Goal: Task Accomplishment & Management: Manage account settings

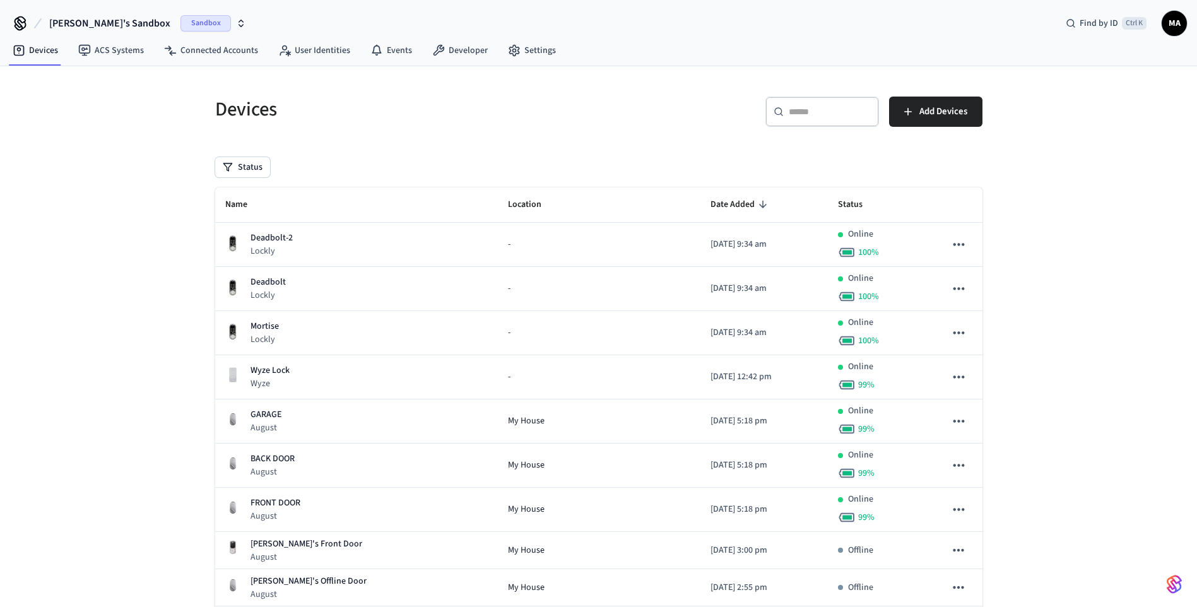
click at [803, 109] on input "text" at bounding box center [830, 111] width 82 height 13
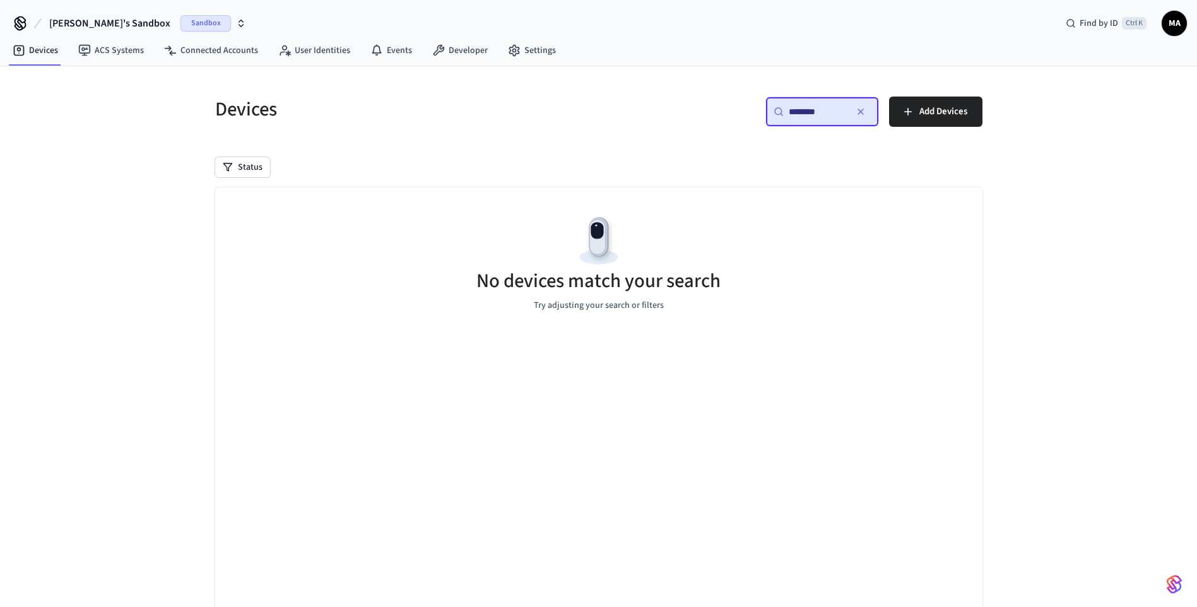
type input "********"
click at [867, 116] on button "button" at bounding box center [861, 112] width 20 height 20
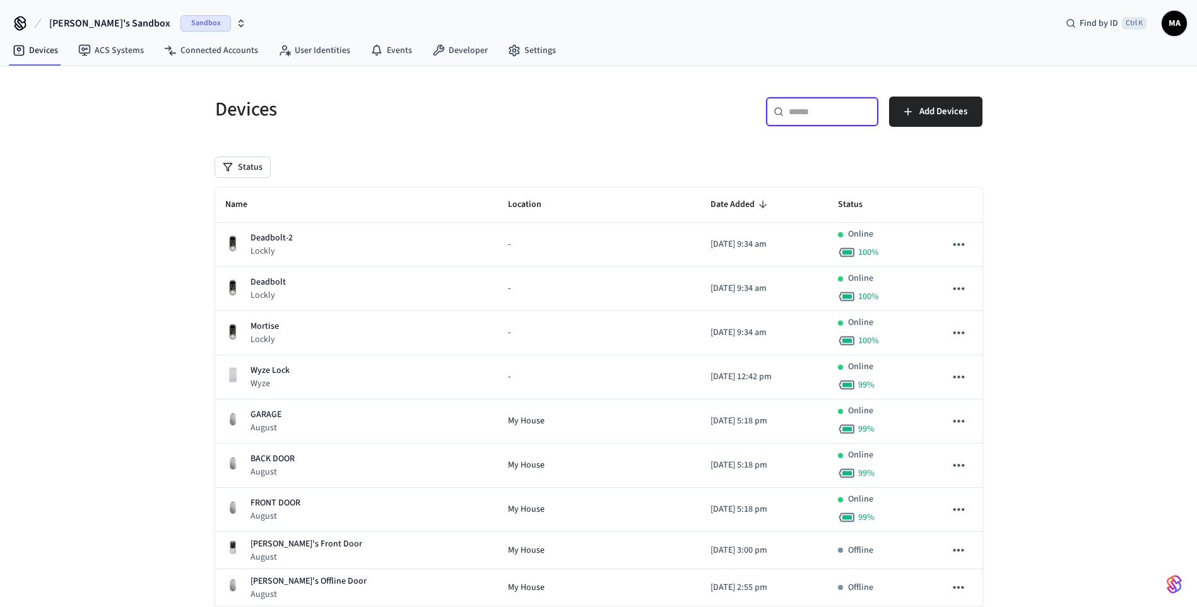
click at [801, 109] on input "text" at bounding box center [830, 111] width 82 height 13
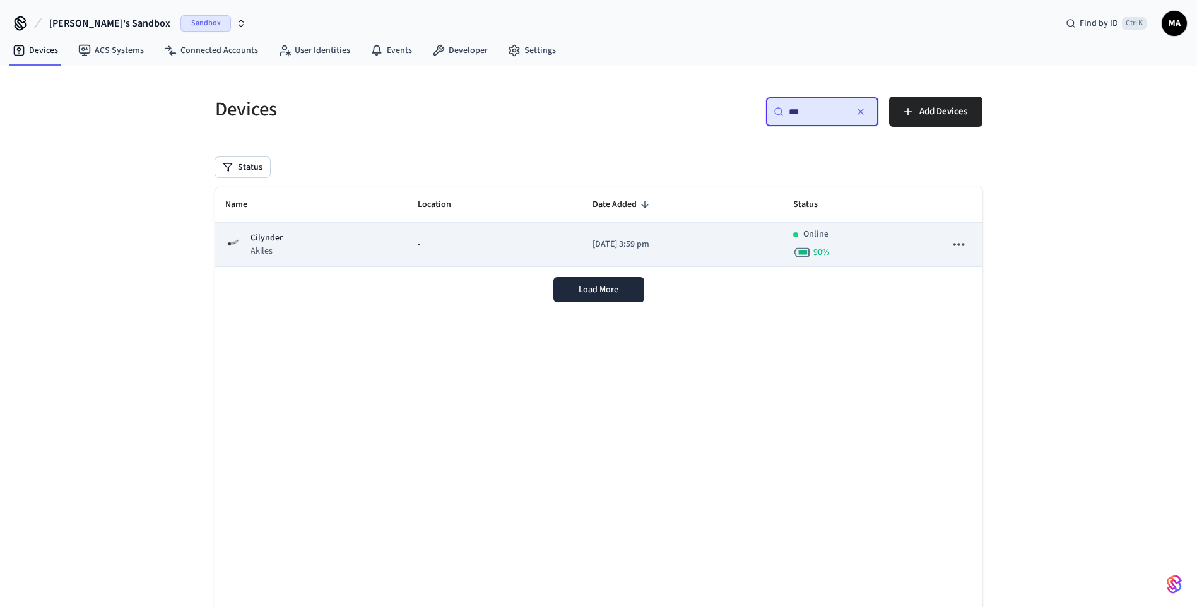
type input "***"
click at [334, 248] on div "Cilynder Akiles" at bounding box center [311, 245] width 173 height 26
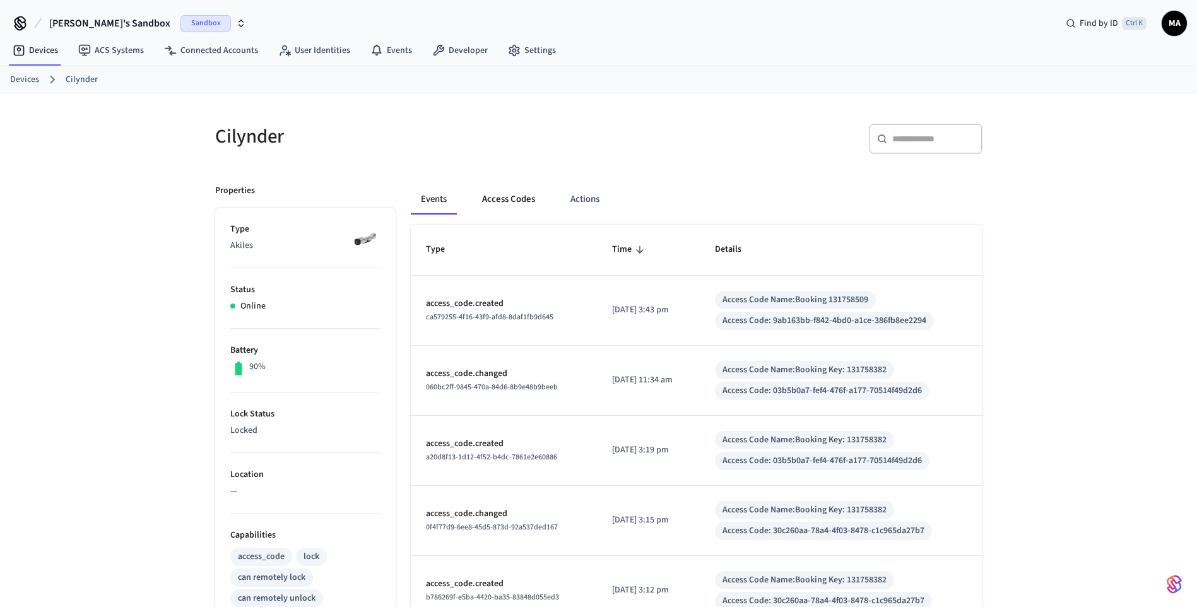
click at [512, 199] on button "Access Codes" at bounding box center [508, 199] width 73 height 30
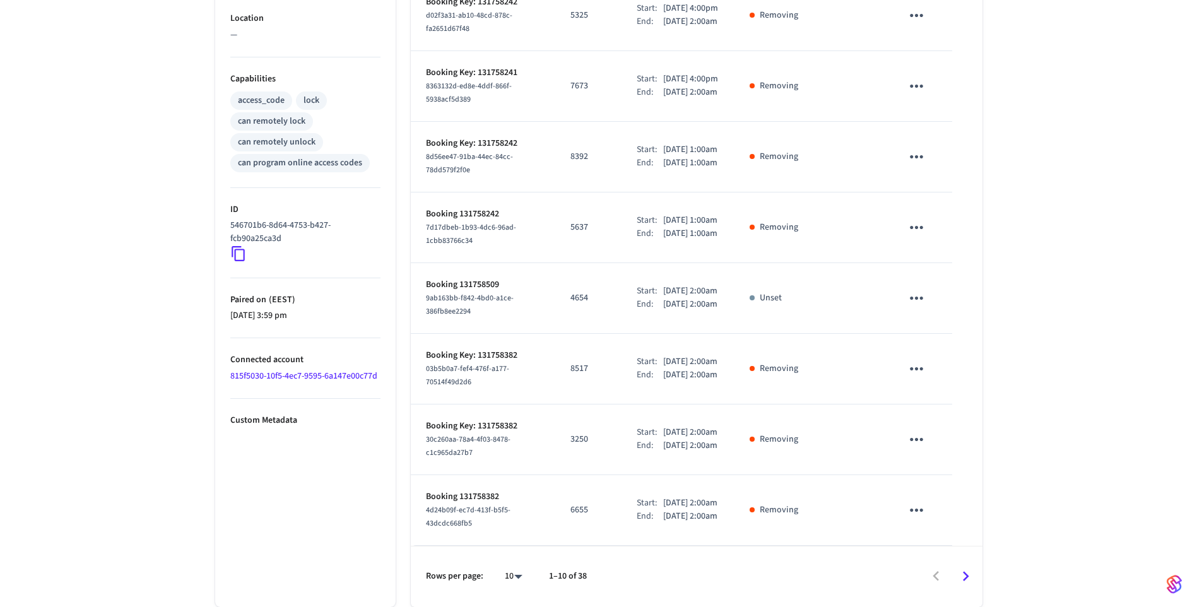
scroll to position [569, 0]
click at [965, 568] on icon "Go to next page" at bounding box center [966, 577] width 20 height 20
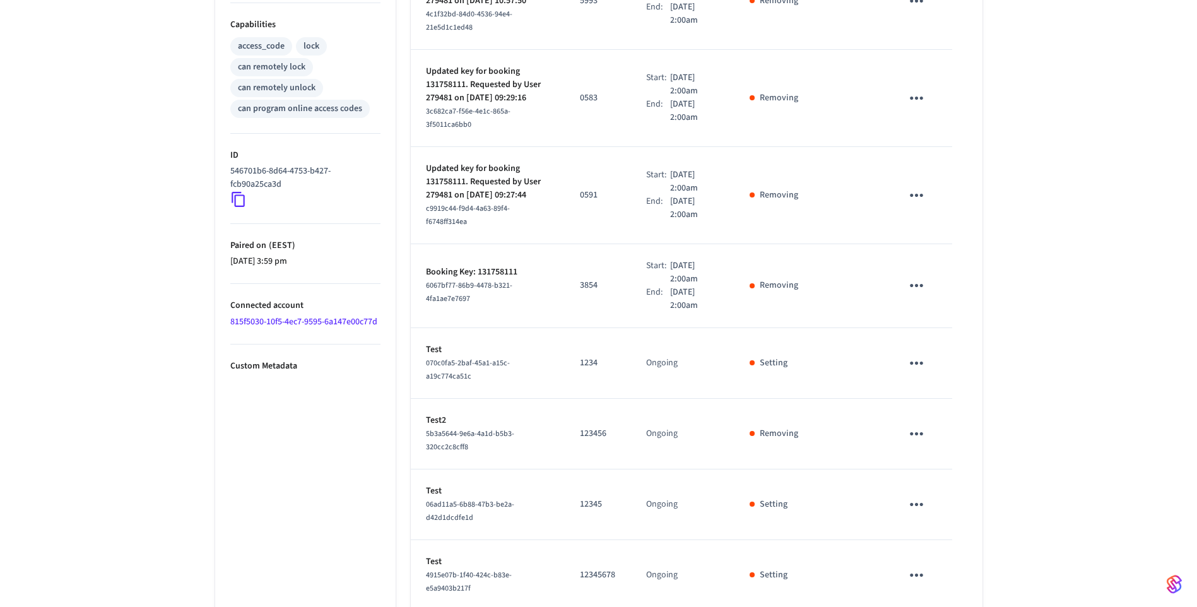
scroll to position [539, 0]
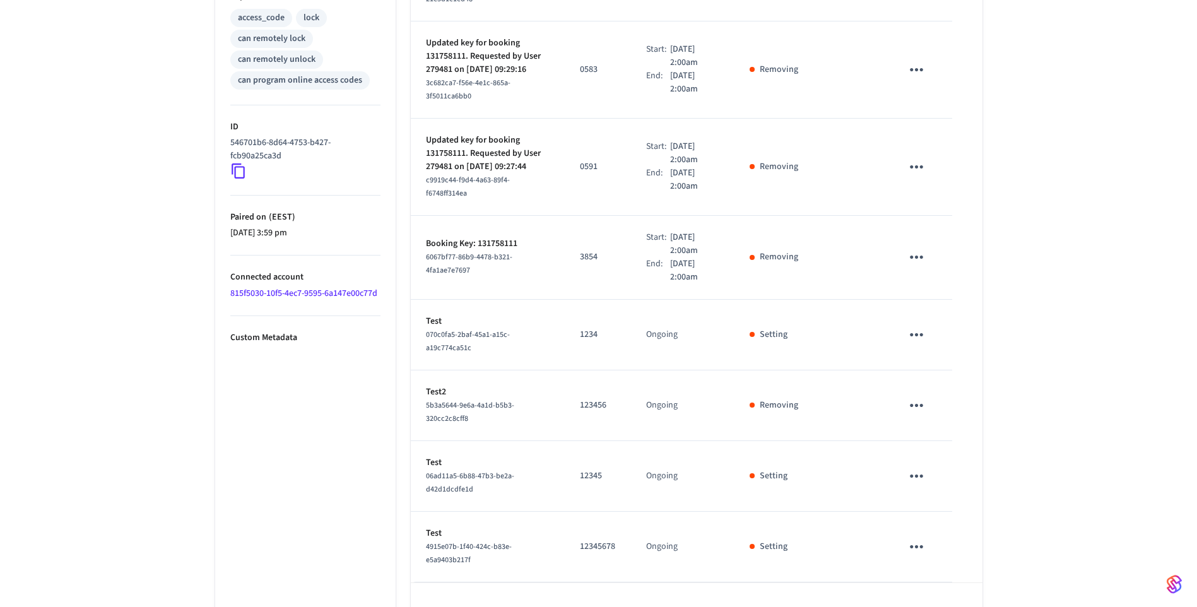
click at [966, 607] on icon "Go to next page" at bounding box center [966, 613] width 6 height 10
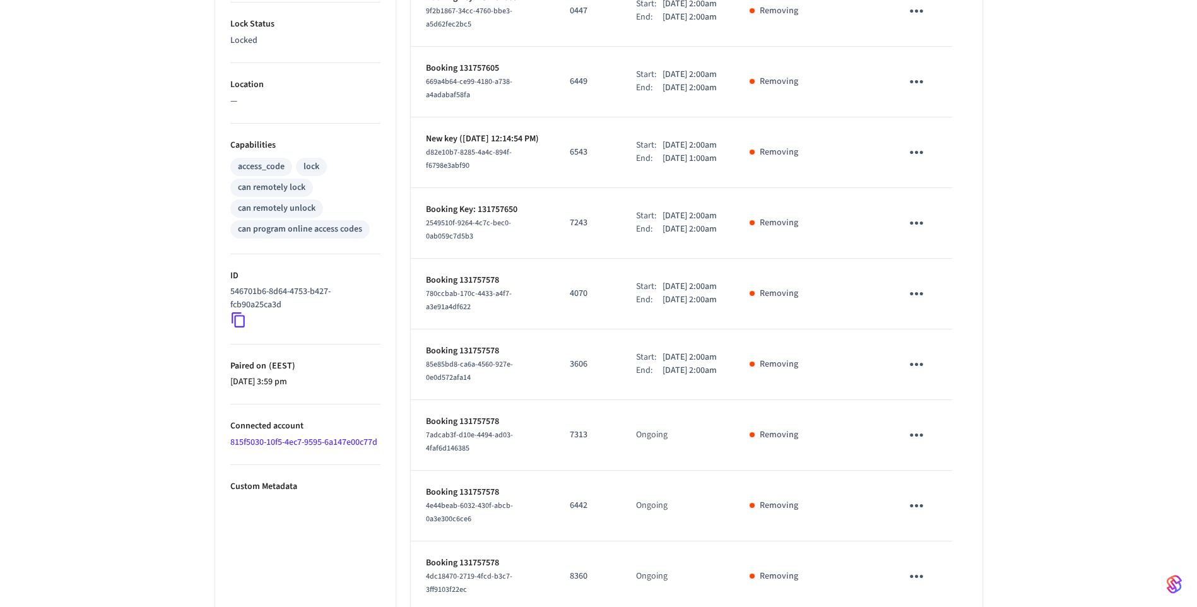
scroll to position [530, 0]
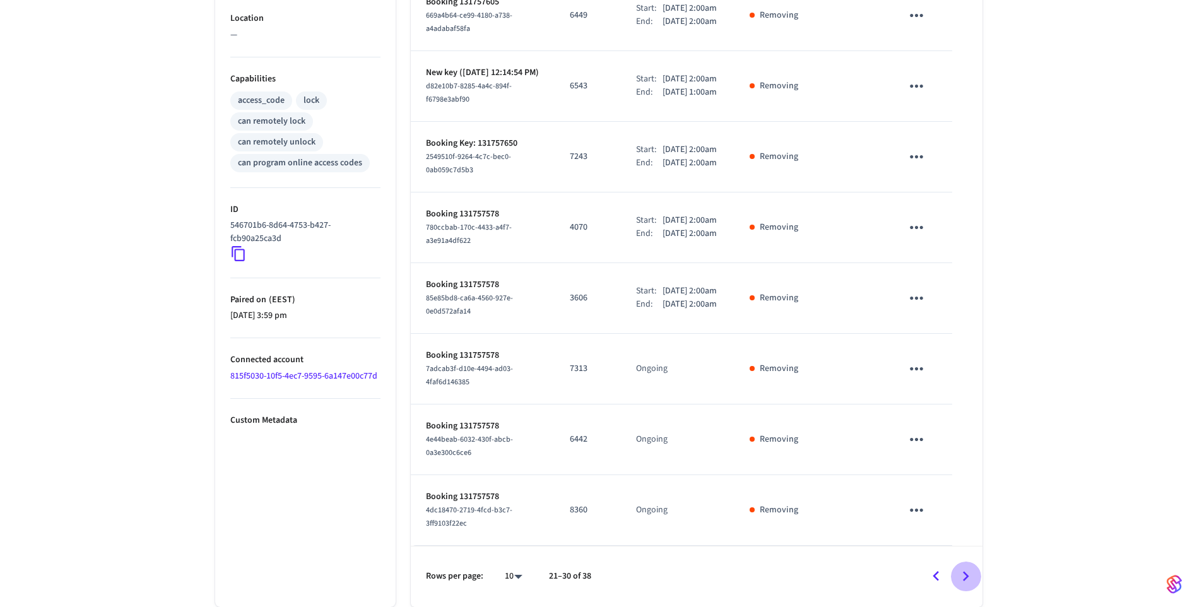
click at [962, 585] on icon "Go to next page" at bounding box center [966, 577] width 20 height 20
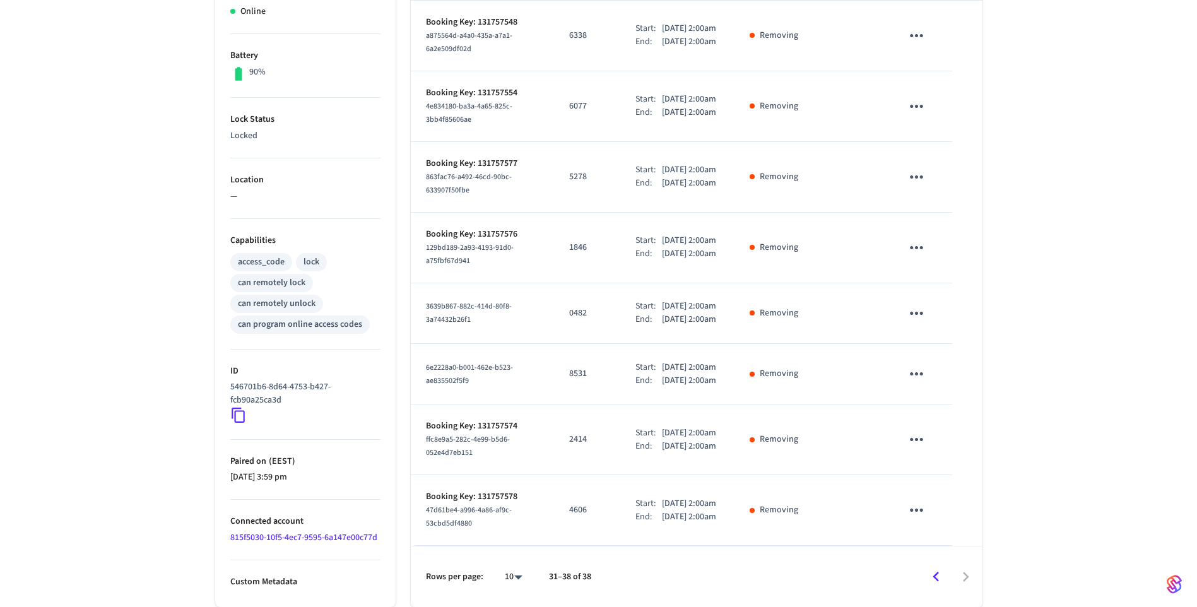
scroll to position [401, 0]
click at [936, 573] on icon "Go to previous page" at bounding box center [937, 577] width 20 height 20
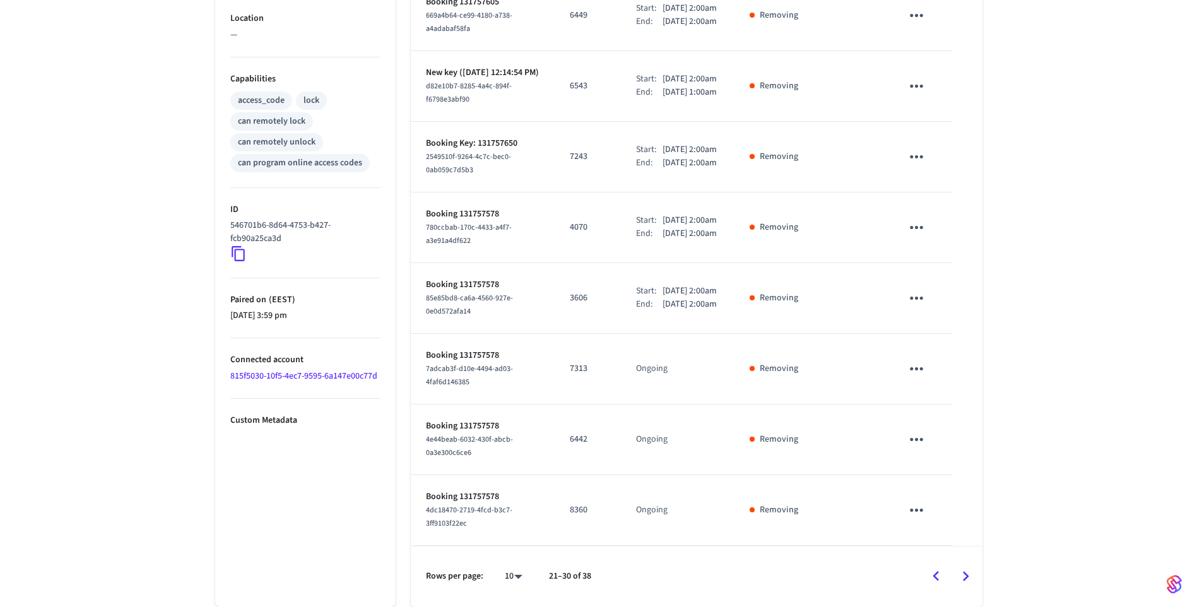
scroll to position [530, 0]
click at [937, 577] on icon "Go to previous page" at bounding box center [937, 577] width 20 height 20
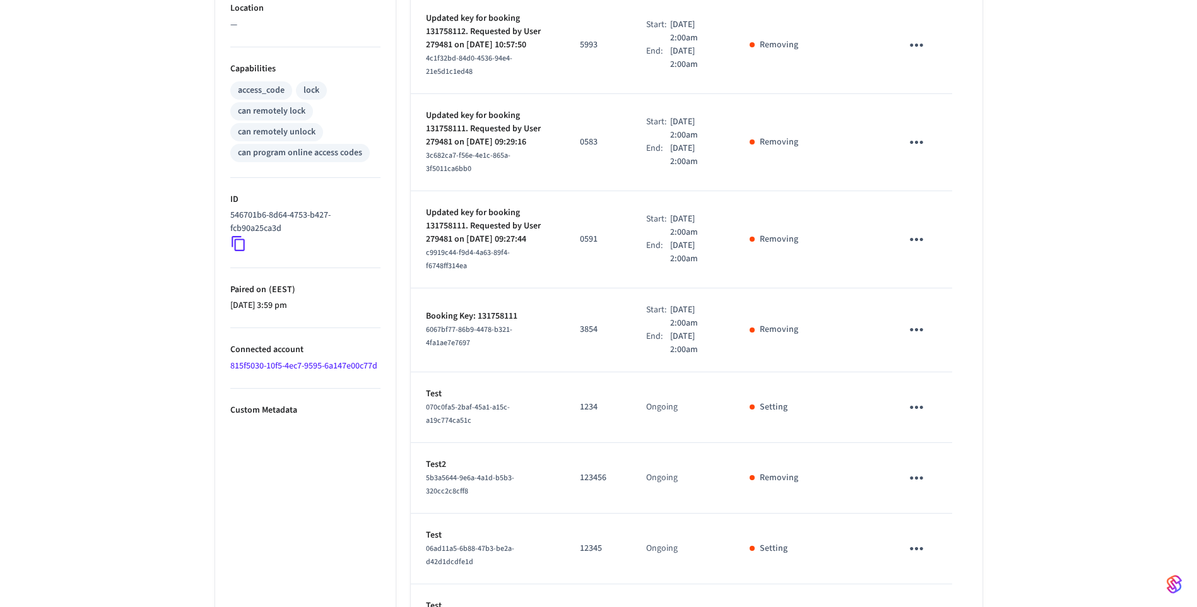
scroll to position [539, 0]
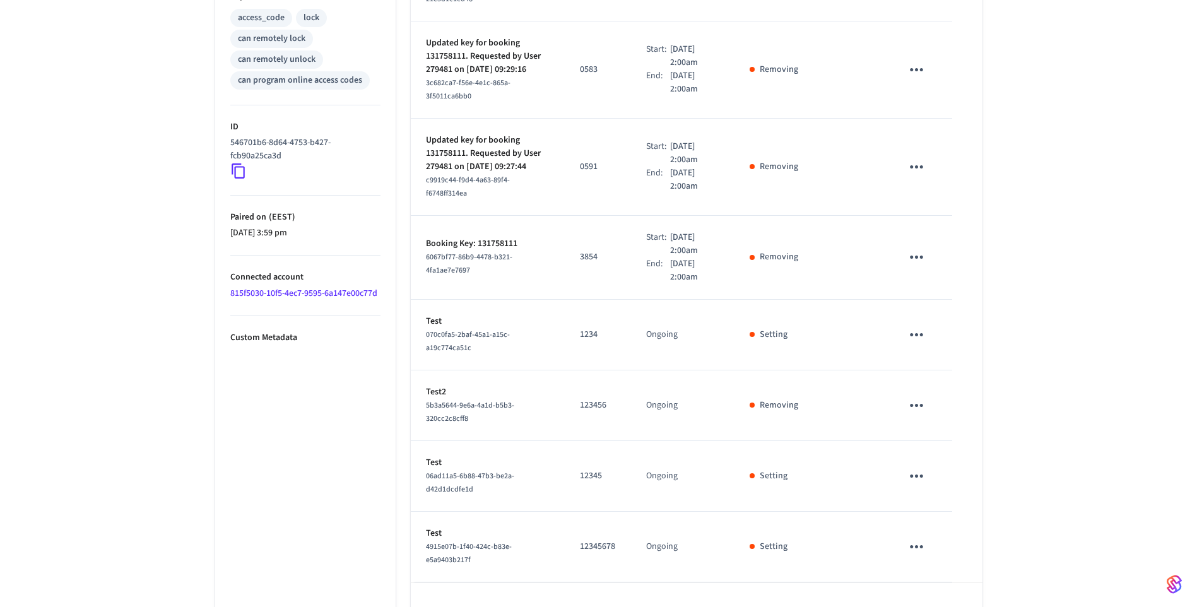
click at [966, 603] on icon "Go to next page" at bounding box center [966, 613] width 20 height 20
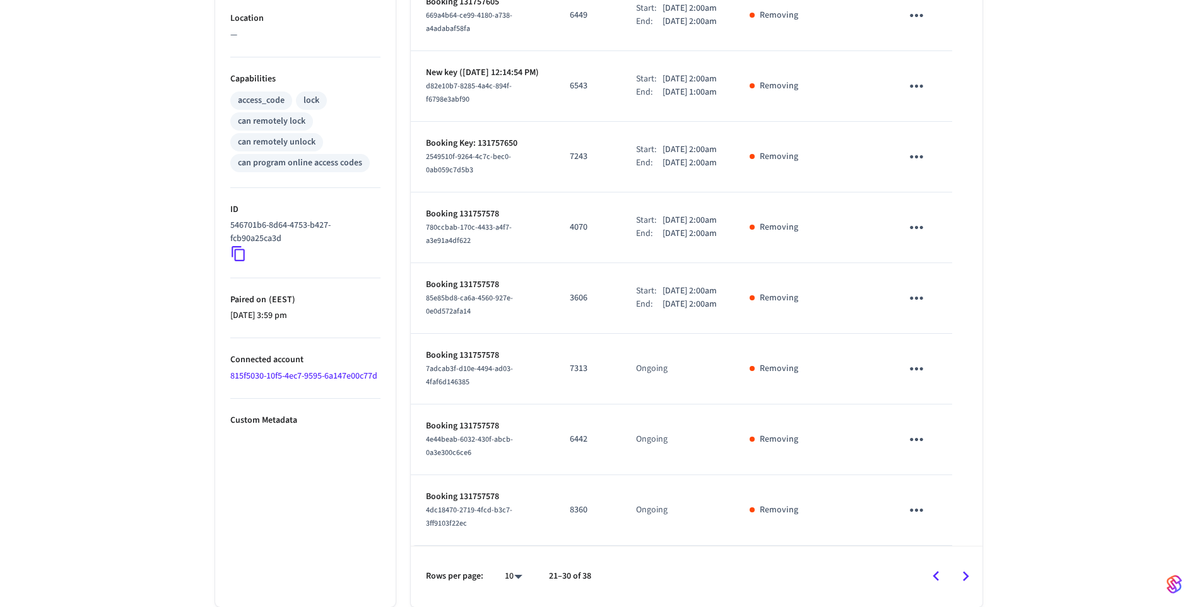
scroll to position [530, 0]
click at [969, 574] on icon "Go to next page" at bounding box center [966, 577] width 20 height 20
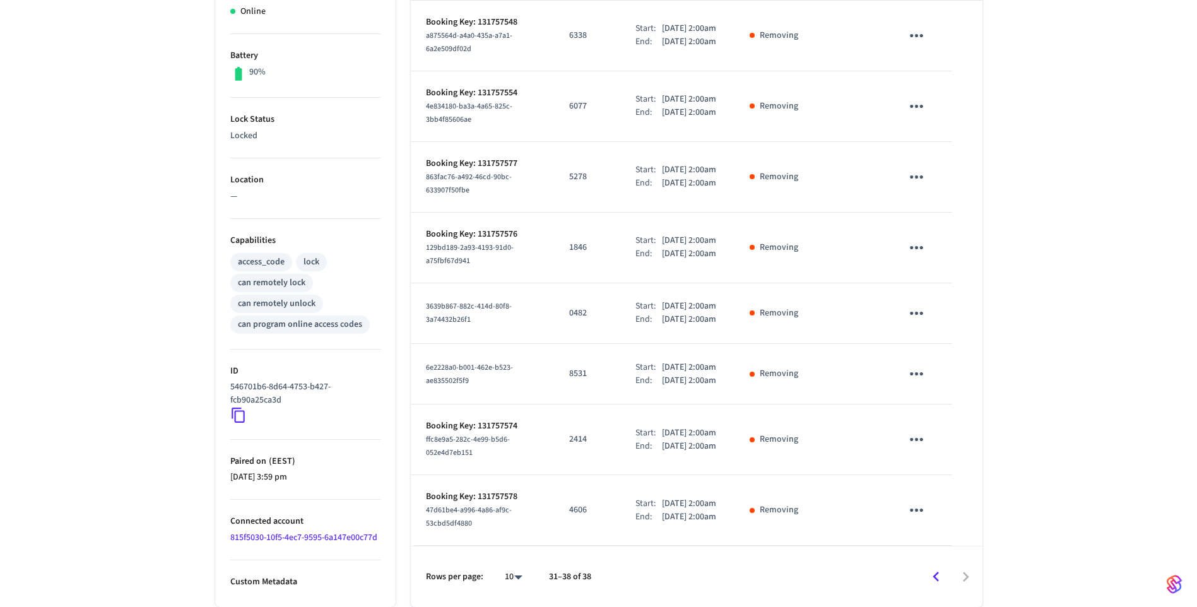
scroll to position [401, 0]
click at [937, 579] on icon "Go to previous page" at bounding box center [936, 577] width 6 height 10
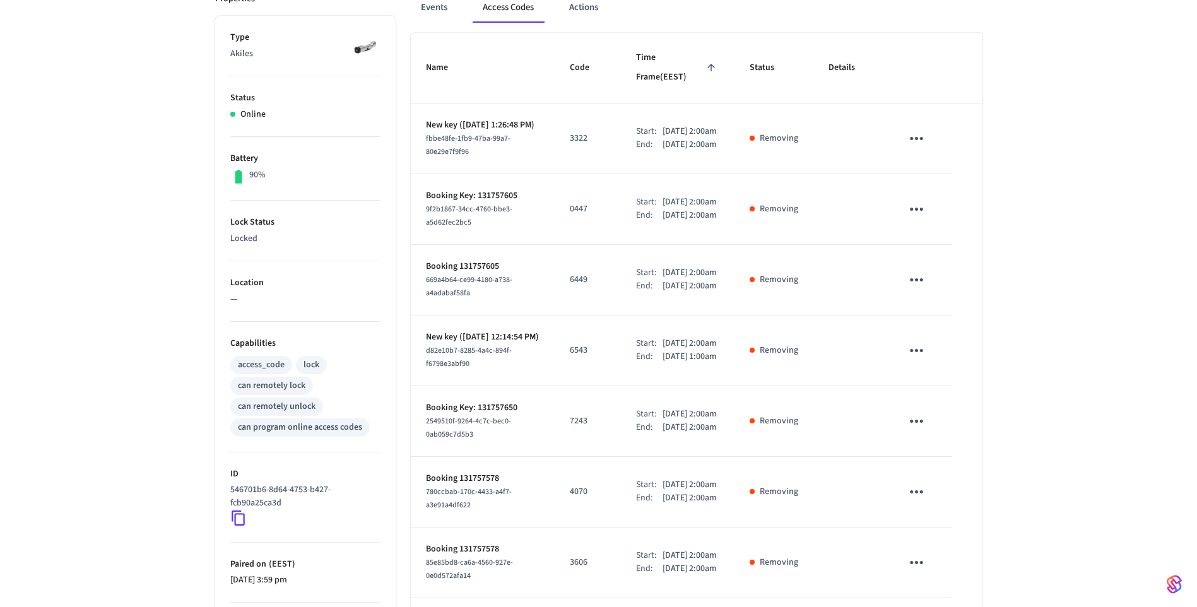
scroll to position [530, 0]
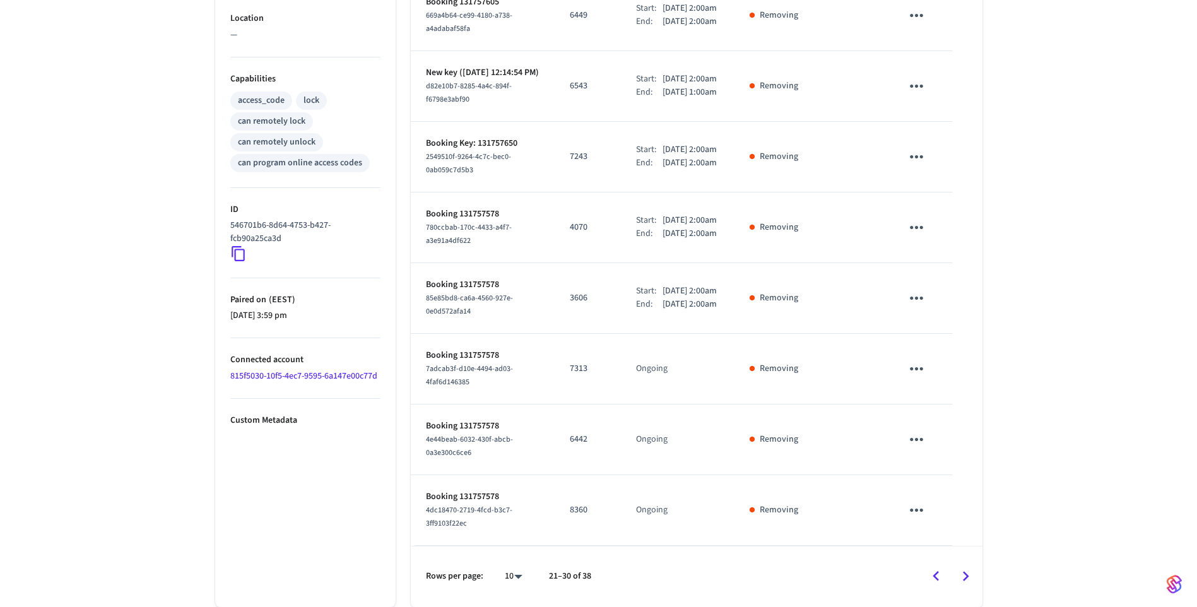
click at [936, 578] on icon "Go to previous page" at bounding box center [936, 576] width 6 height 10
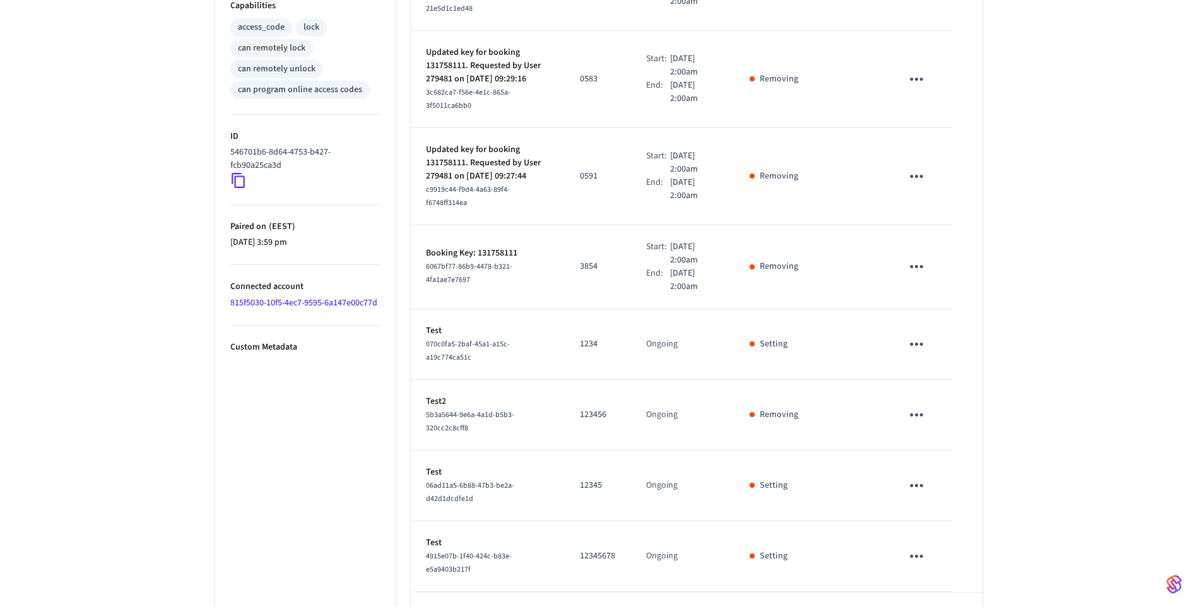
scroll to position [539, 0]
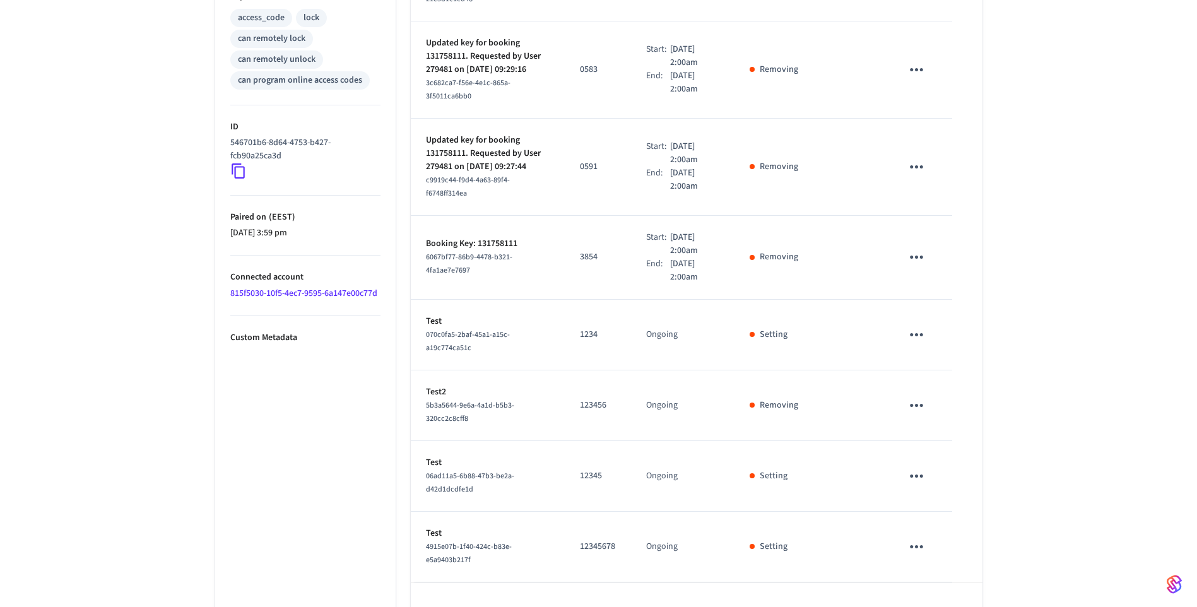
click at [939, 603] on icon "Go to previous page" at bounding box center [937, 613] width 20 height 20
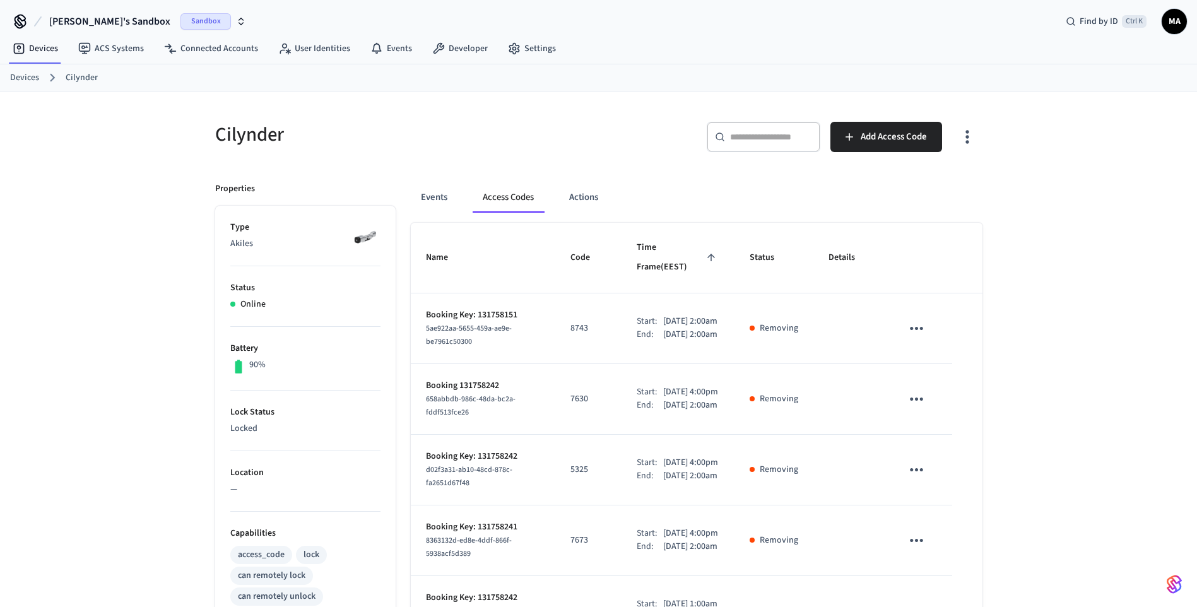
scroll to position [0, 0]
click at [442, 204] on button "Events" at bounding box center [434, 199] width 47 height 30
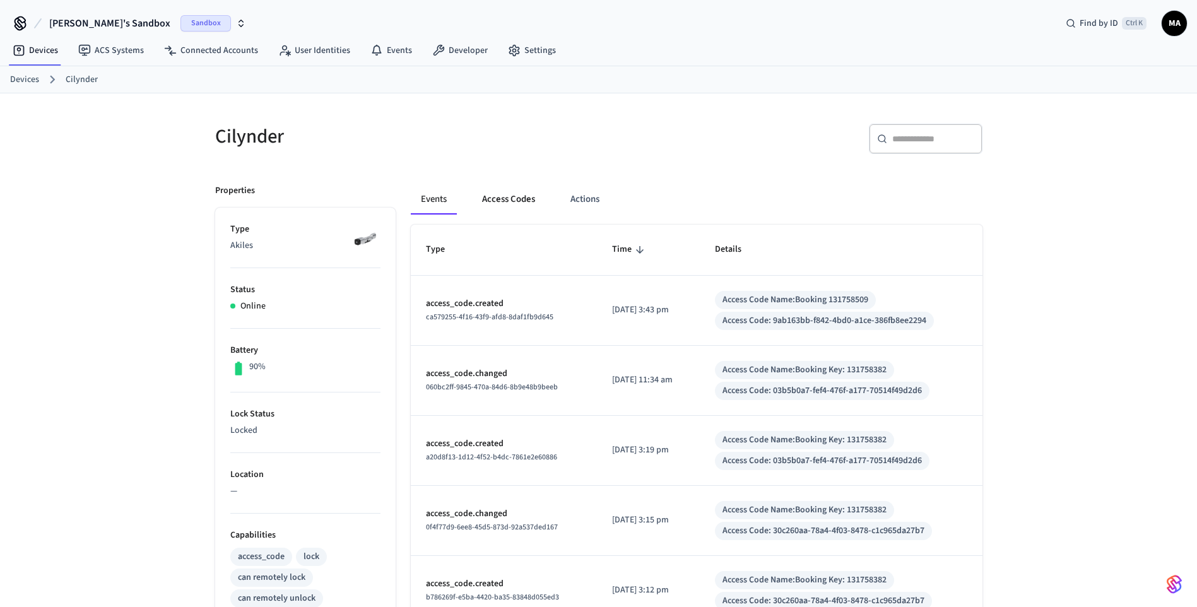
click at [514, 198] on button "Access Codes" at bounding box center [508, 199] width 73 height 30
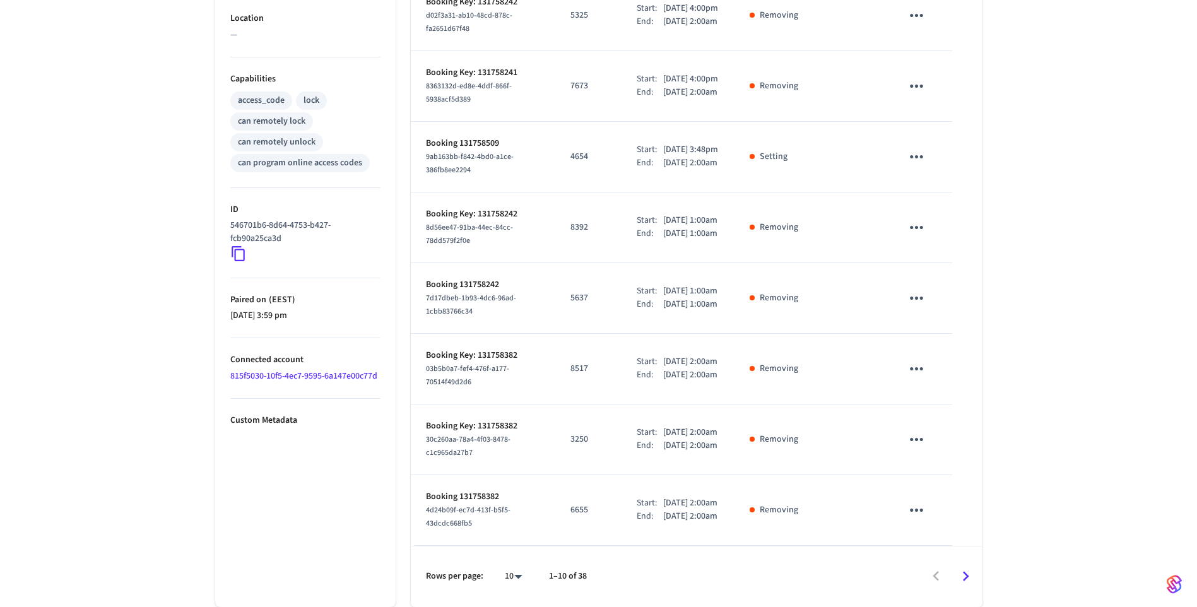
scroll to position [569, 0]
click at [961, 572] on icon "Go to next page" at bounding box center [966, 577] width 20 height 20
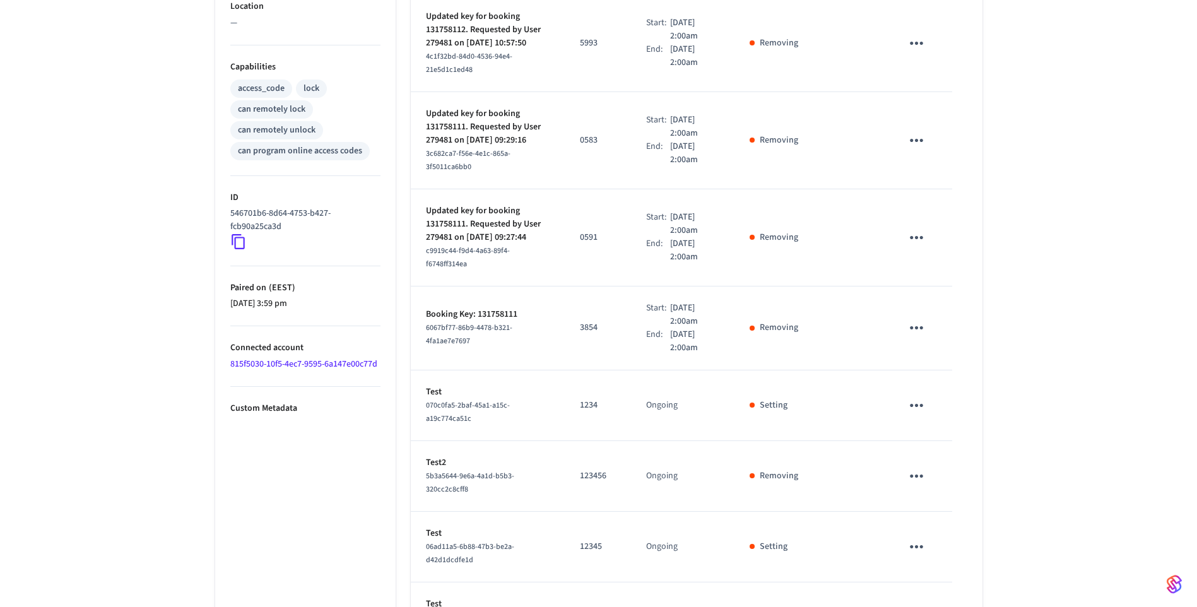
scroll to position [539, 0]
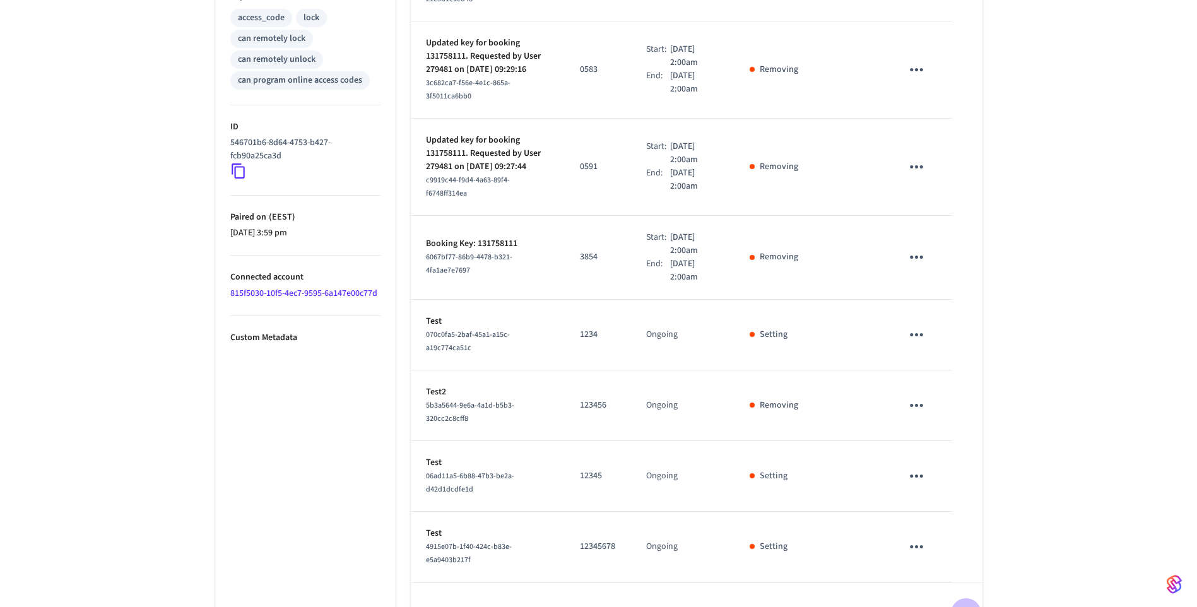
click at [964, 603] on icon "Go to next page" at bounding box center [966, 613] width 20 height 20
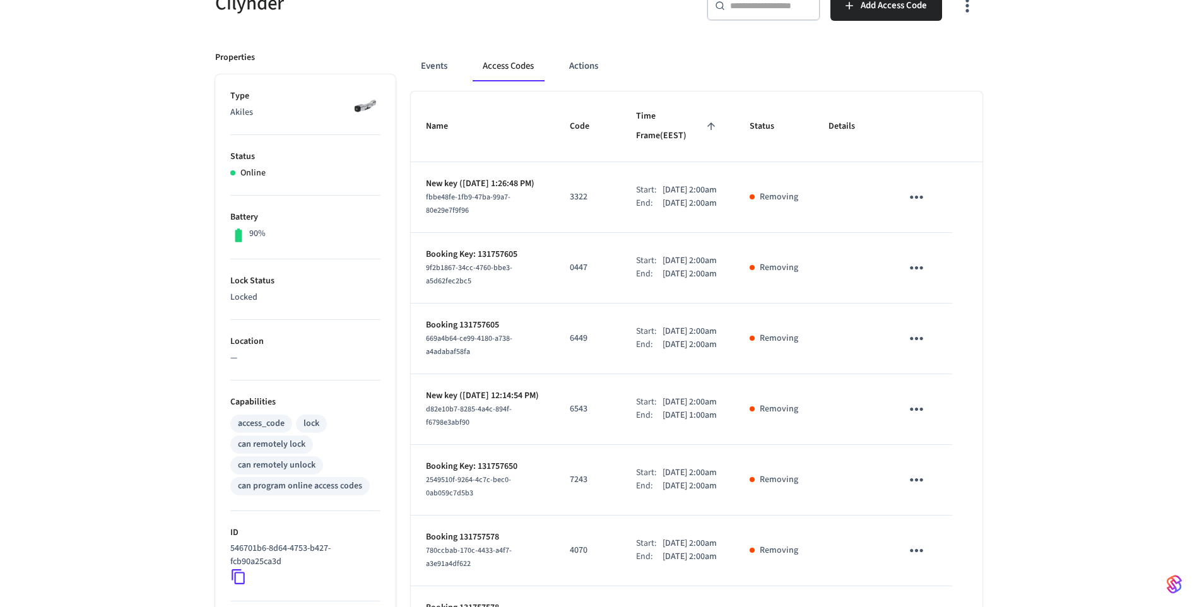
scroll to position [530, 0]
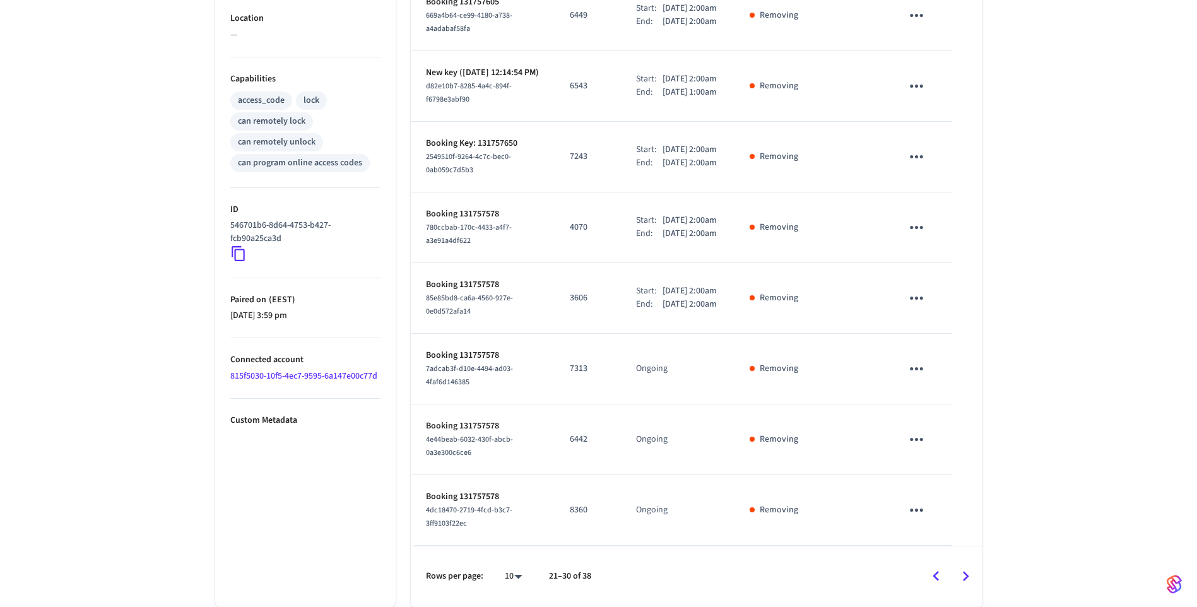
click at [970, 572] on icon "Go to next page" at bounding box center [966, 577] width 20 height 20
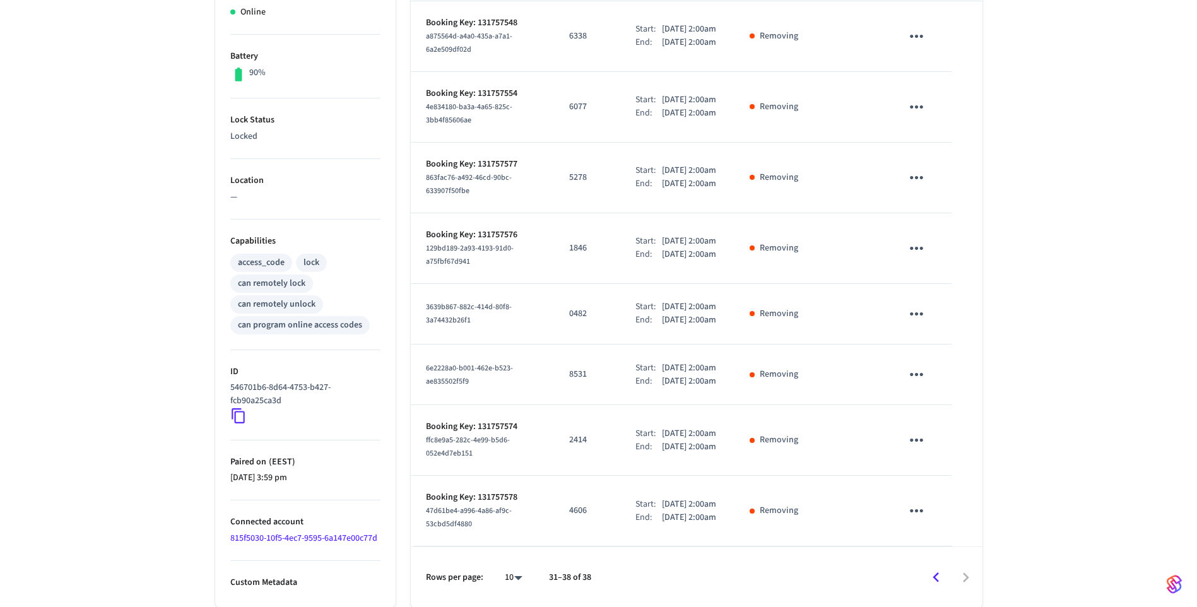
scroll to position [401, 0]
click at [937, 577] on icon "Go to previous page" at bounding box center [937, 577] width 20 height 20
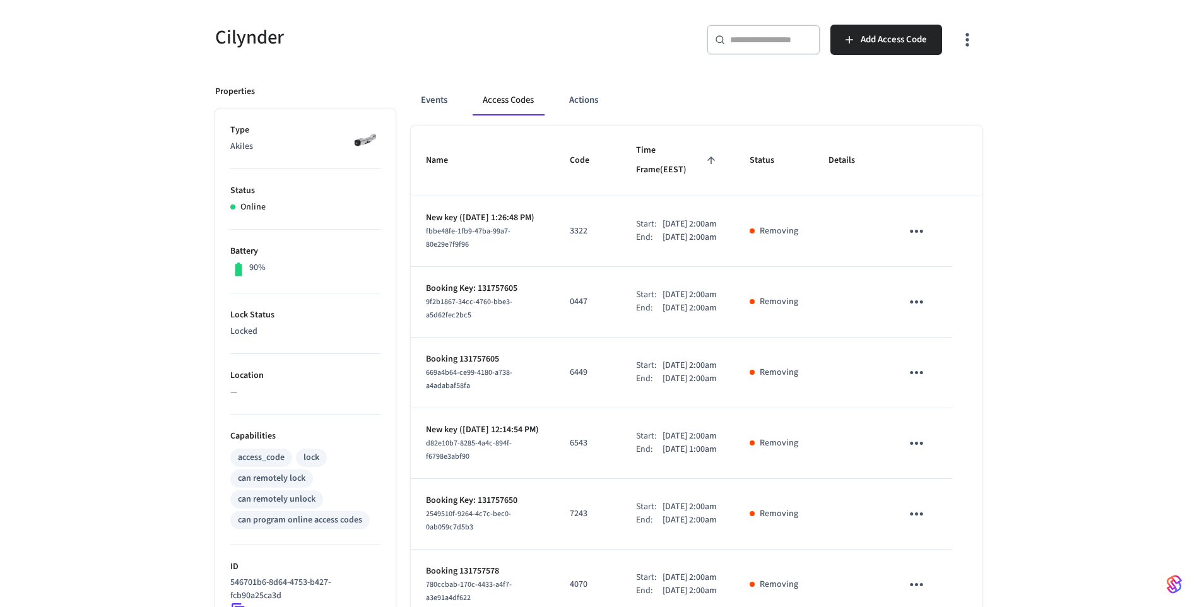
scroll to position [530, 0]
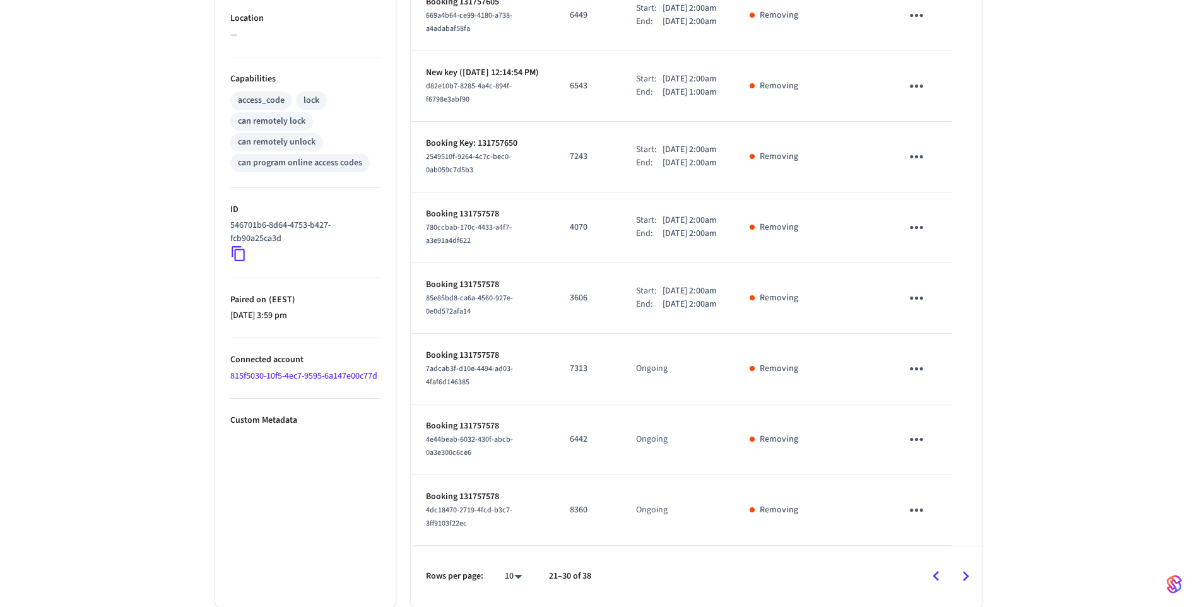
click at [930, 572] on icon "Go to previous page" at bounding box center [937, 577] width 20 height 20
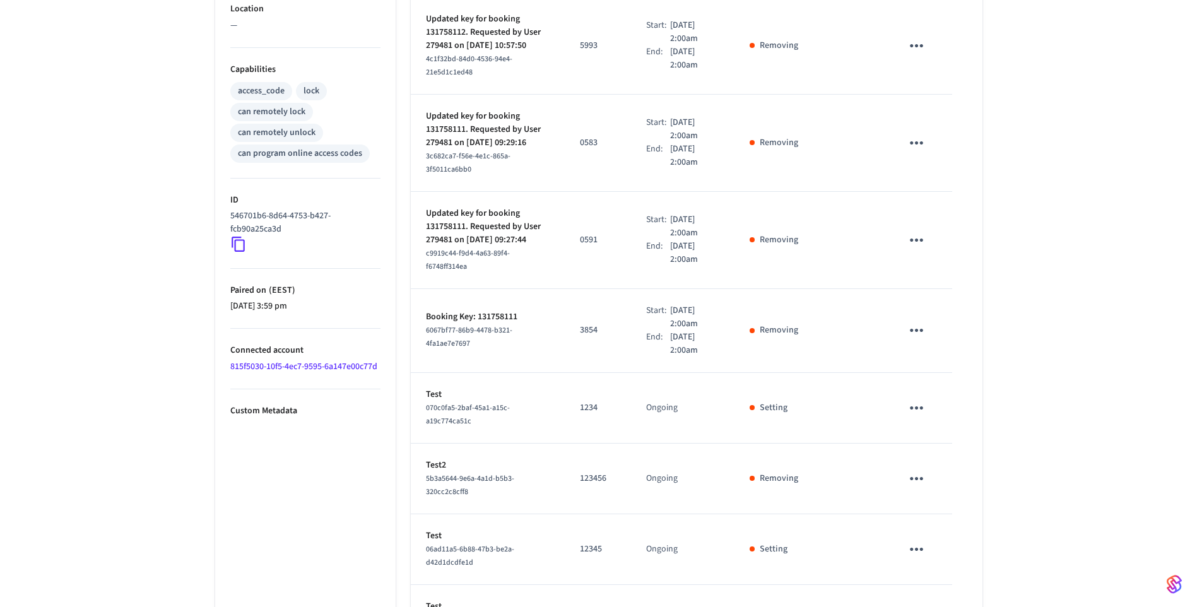
scroll to position [539, 0]
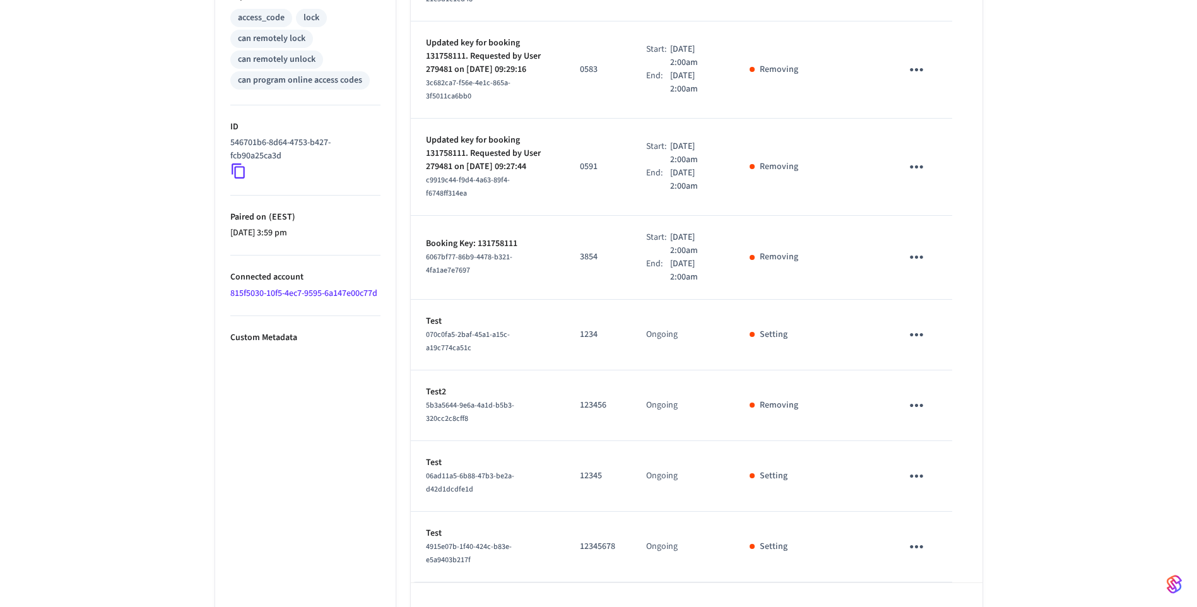
click at [936, 603] on icon "Go to previous page" at bounding box center [937, 613] width 20 height 20
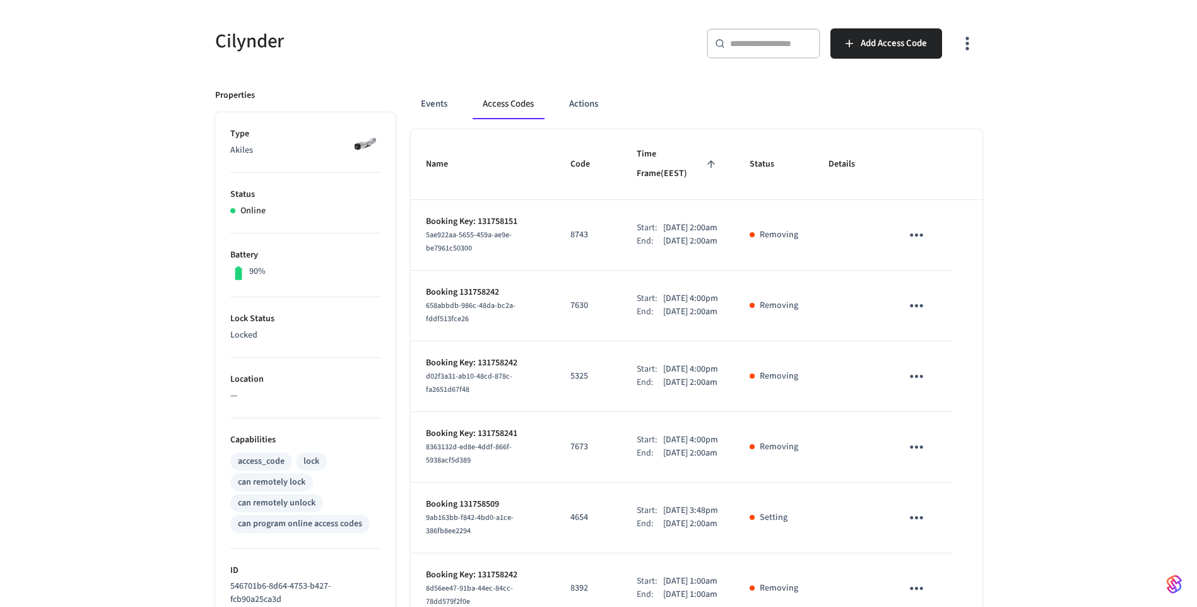
scroll to position [95, 0]
click at [446, 107] on button "Events" at bounding box center [434, 105] width 47 height 30
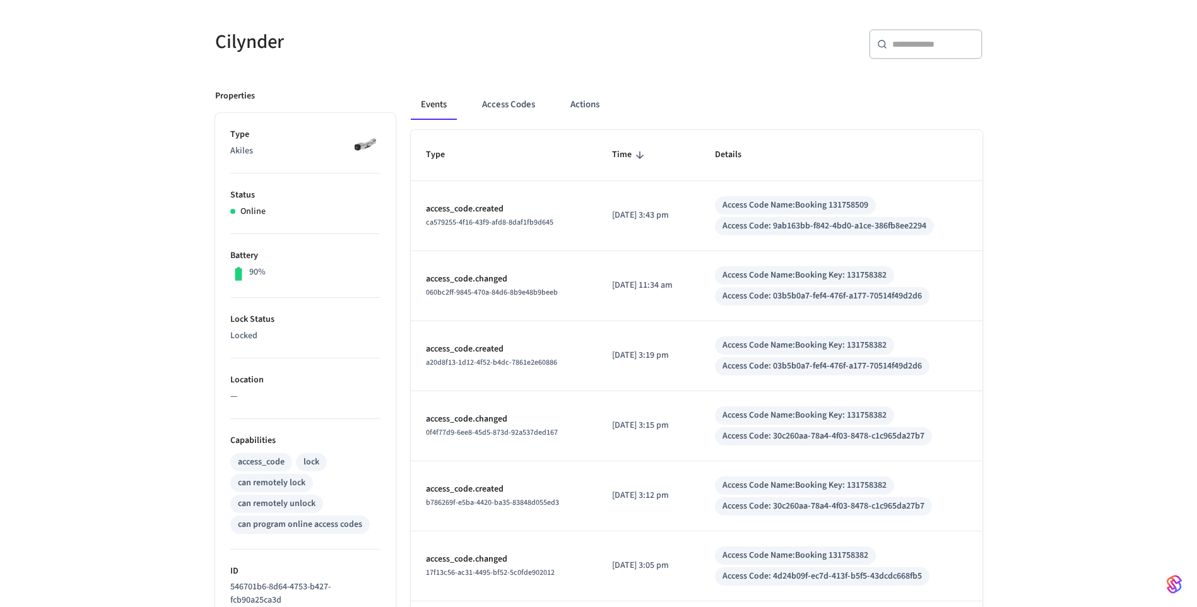
click at [504, 218] on span "ca579255-4f16-43f9-afd8-8daf1fb9d645" at bounding box center [489, 222] width 127 height 11
drag, startPoint x: 504, startPoint y: 218, endPoint x: 447, endPoint y: 225, distance: 57.2
click at [447, 225] on span "ca579255-4f16-43f9-afd8-8daf1fb9d645" at bounding box center [489, 222] width 127 height 11
drag, startPoint x: 737, startPoint y: 208, endPoint x: 889, endPoint y: 196, distance: 152.5
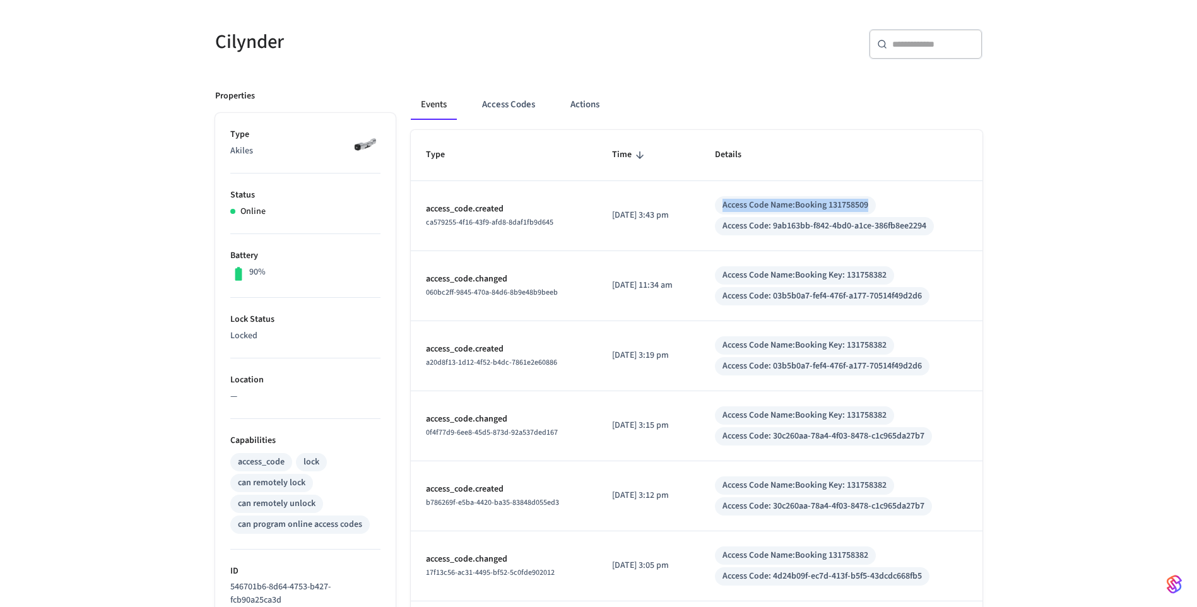
click at [889, 196] on div "Access Code Name: Booking 131758509 Access Code: 9ab163bb-f842-4bd0-a1ce-386fb8…" at bounding box center [841, 215] width 252 height 39
copy div "Access Code Name: Booking 131758509"
click at [518, 109] on button "Access Codes" at bounding box center [508, 105] width 73 height 30
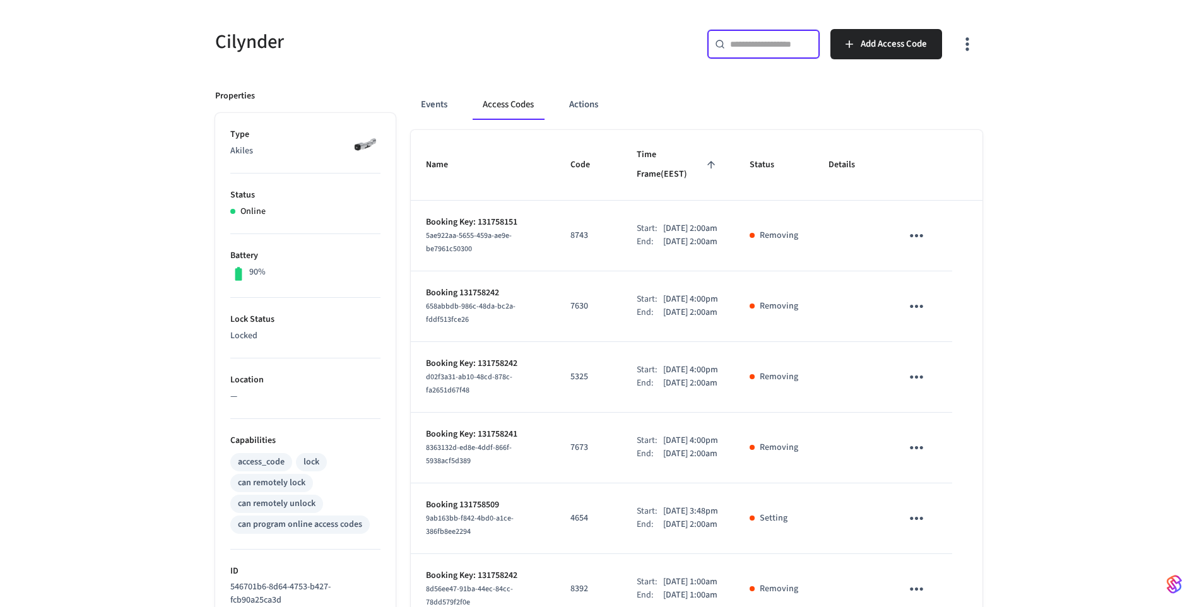
click at [755, 50] on input "text" at bounding box center [771, 44] width 82 height 13
paste input "**********"
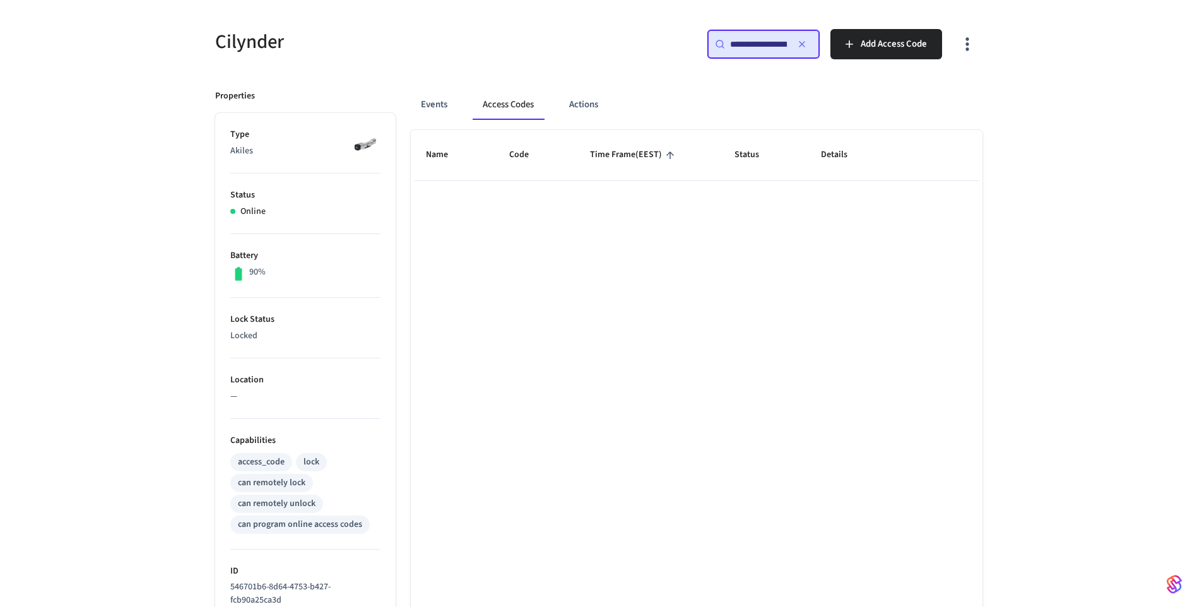
scroll to position [0, 90]
click at [752, 45] on input "**********" at bounding box center [758, 44] width 57 height 13
drag, startPoint x: 747, startPoint y: 45, endPoint x: 629, endPoint y: 48, distance: 118.7
click at [629, 48] on div "**********" at bounding box center [795, 49] width 376 height 40
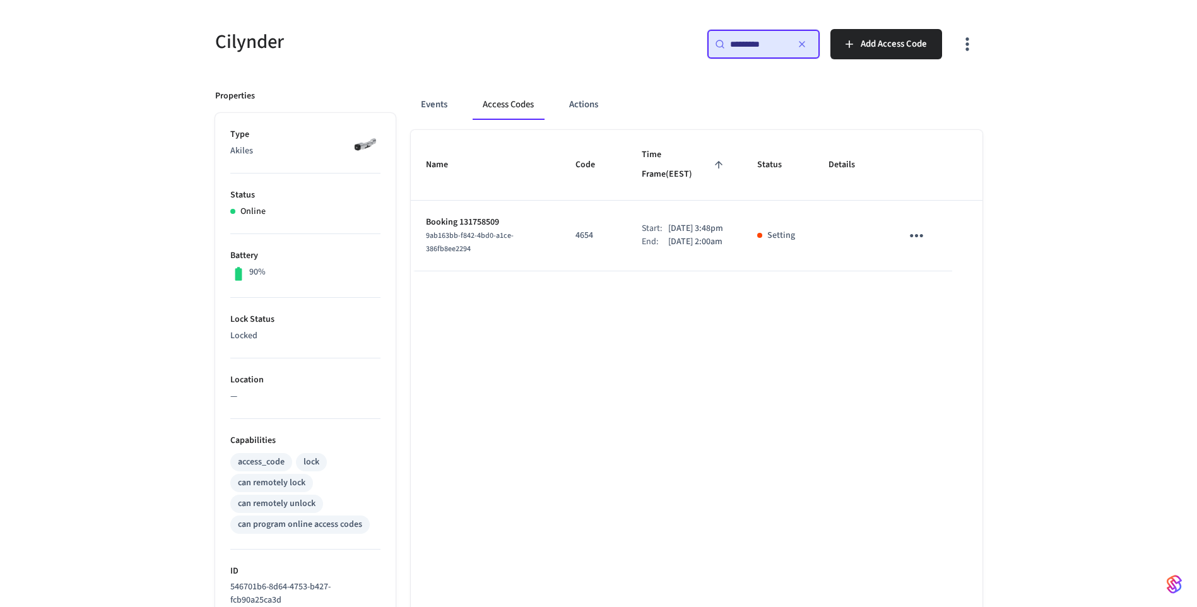
type input "*********"
click at [480, 216] on p "Booking 131758509" at bounding box center [486, 222] width 120 height 13
click at [688, 235] on p "Oct 3rd 2025 2:00am" at bounding box center [695, 241] width 54 height 13
click at [441, 108] on button "Events" at bounding box center [434, 105] width 47 height 30
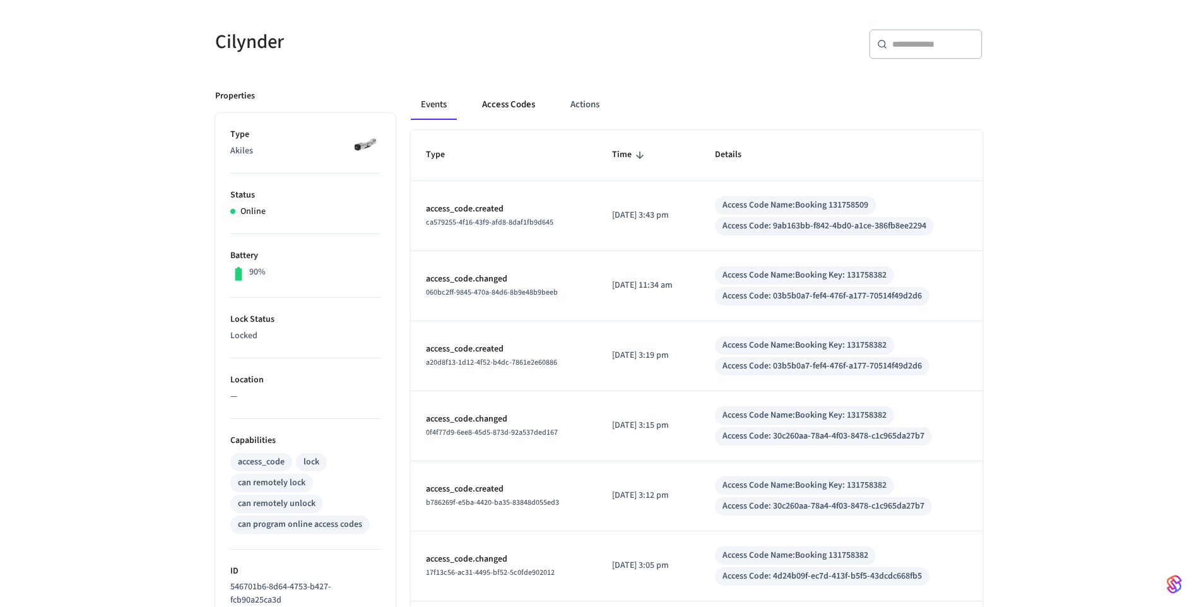
click at [506, 106] on button "Access Codes" at bounding box center [508, 105] width 73 height 30
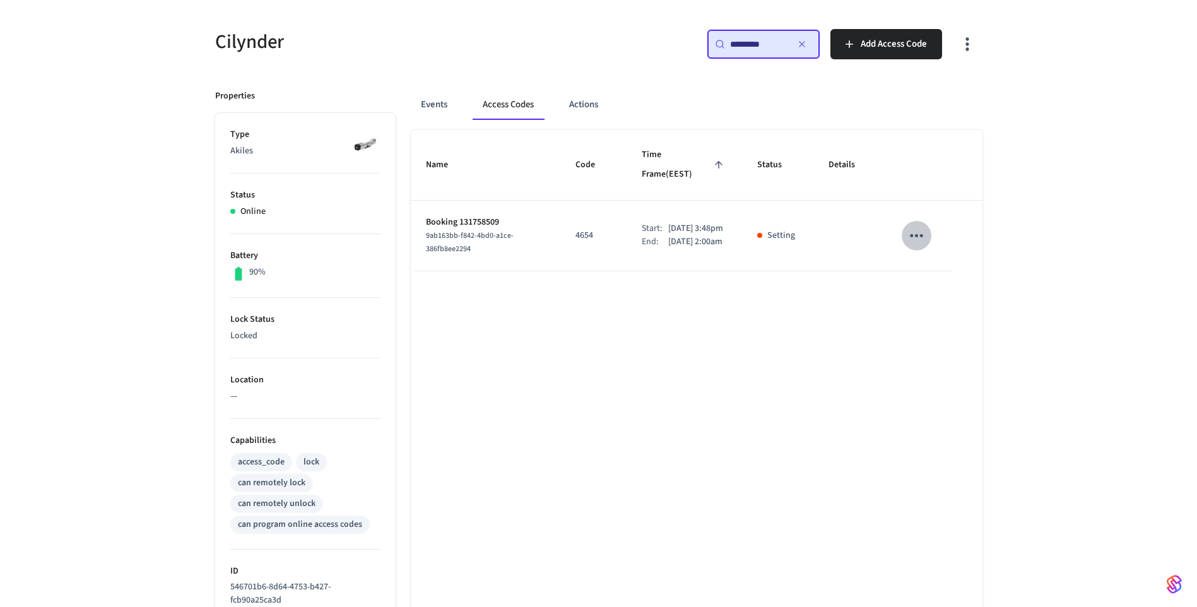
click at [915, 226] on icon "sticky table" at bounding box center [917, 236] width 20 height 20
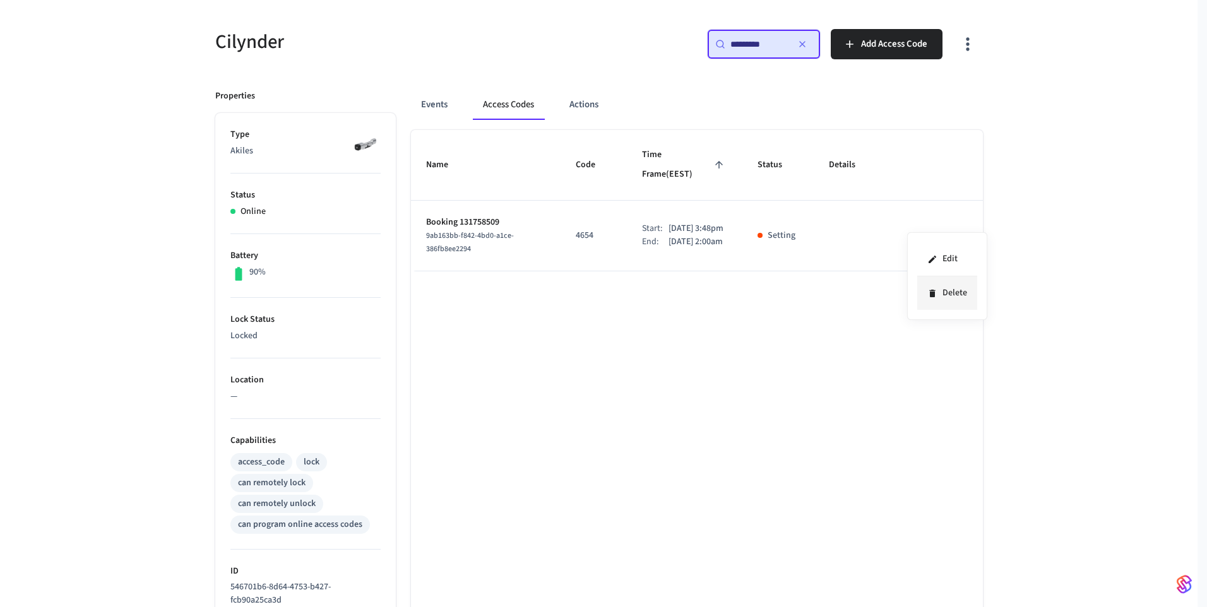
click at [946, 297] on li "Delete" at bounding box center [947, 292] width 60 height 33
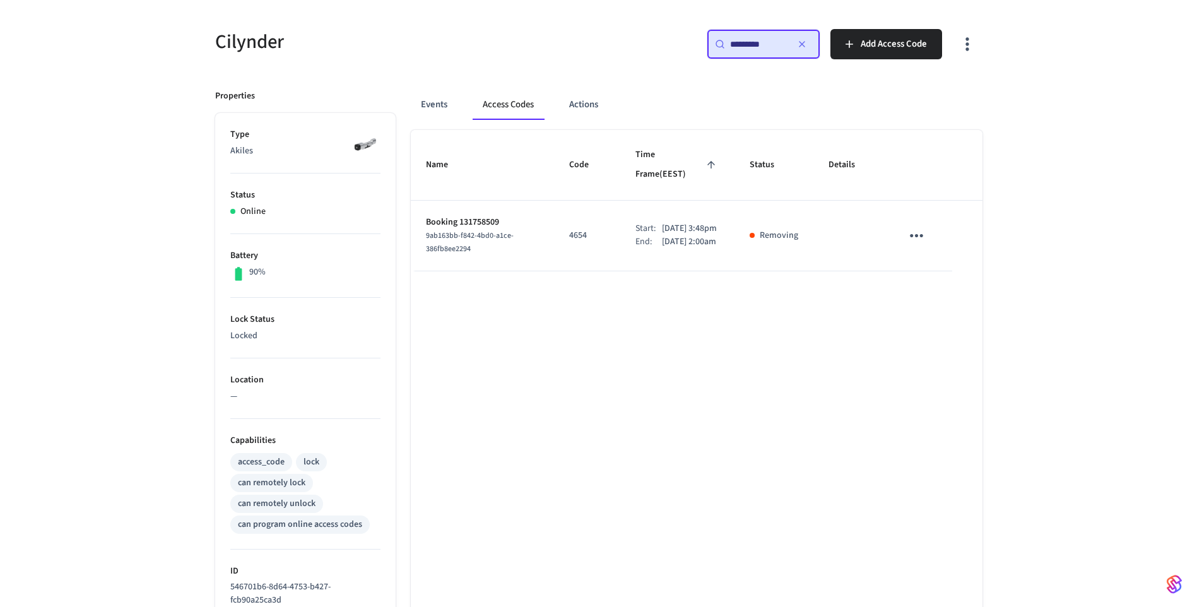
click at [845, 283] on div "Name Code Time Frame (EEST) Status Details Booking 131758509 9ab163bb-f842-4bd0…" at bounding box center [697, 468] width 572 height 677
click at [803, 47] on icon "button" at bounding box center [802, 44] width 10 height 10
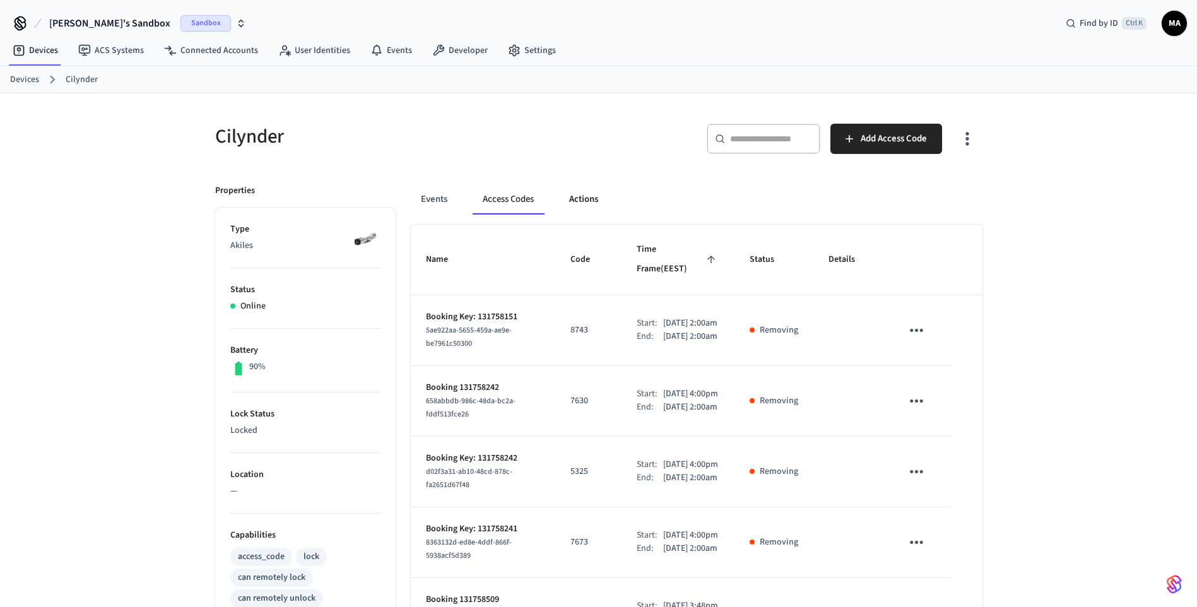
click at [569, 200] on button "Actions" at bounding box center [583, 199] width 49 height 30
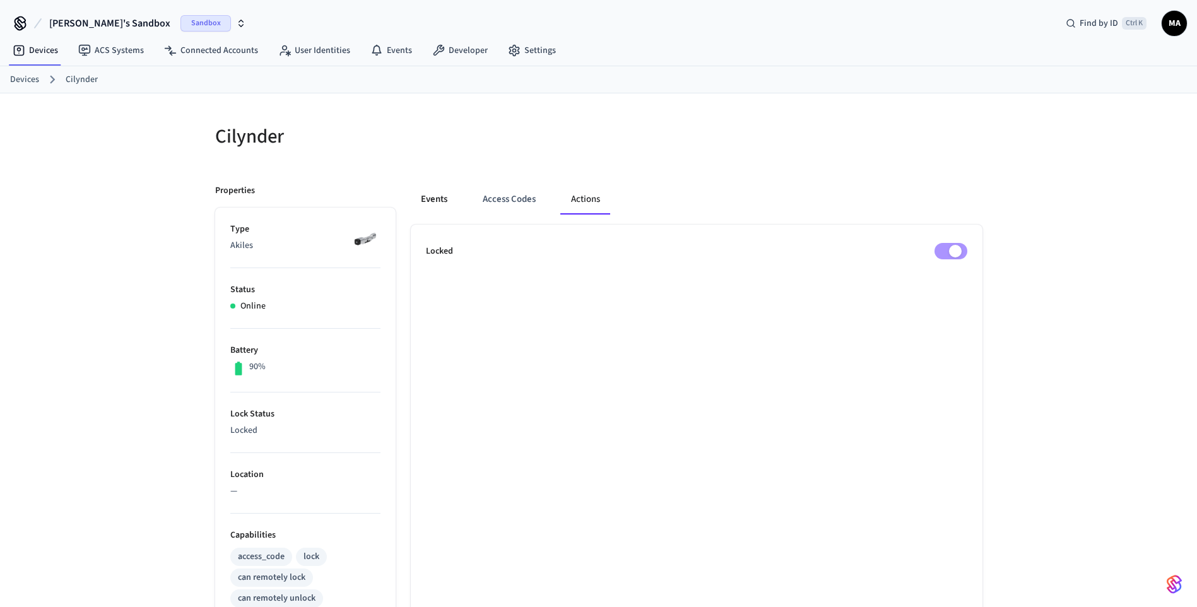
click at [433, 203] on button "Events" at bounding box center [434, 199] width 47 height 30
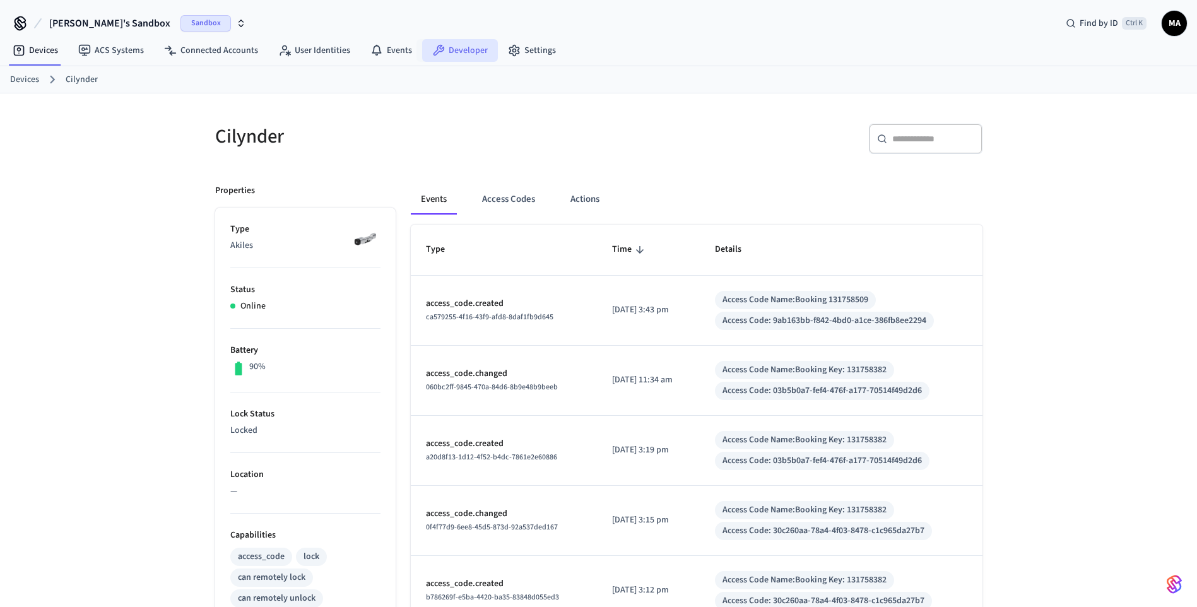
click at [452, 43] on link "Developer" at bounding box center [460, 50] width 76 height 23
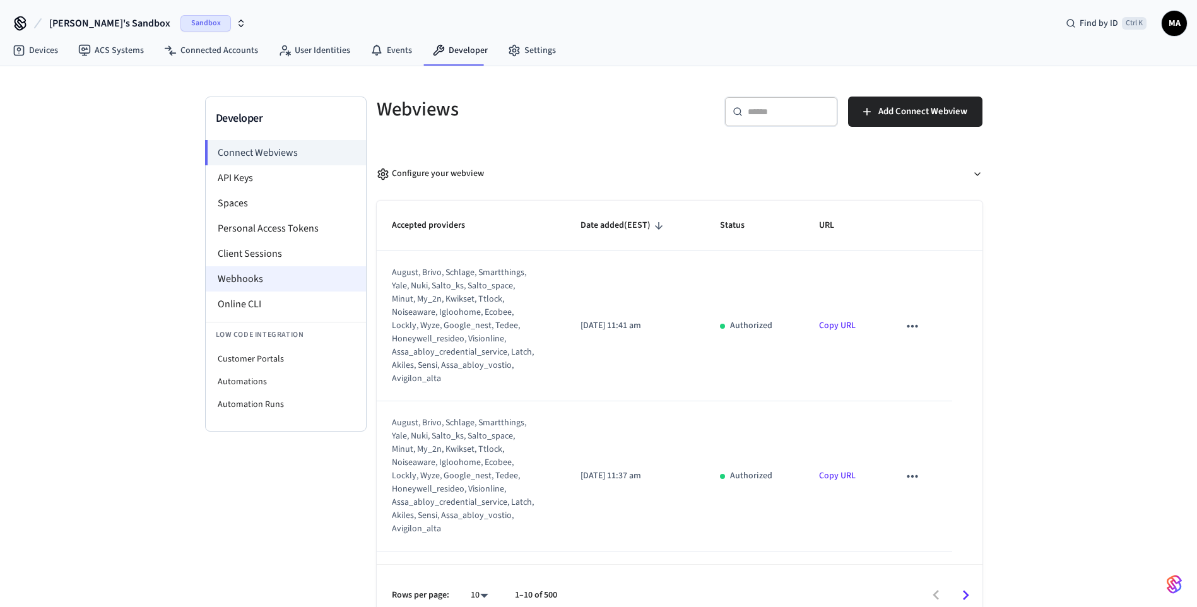
click at [266, 279] on li "Webhooks" at bounding box center [286, 278] width 160 height 25
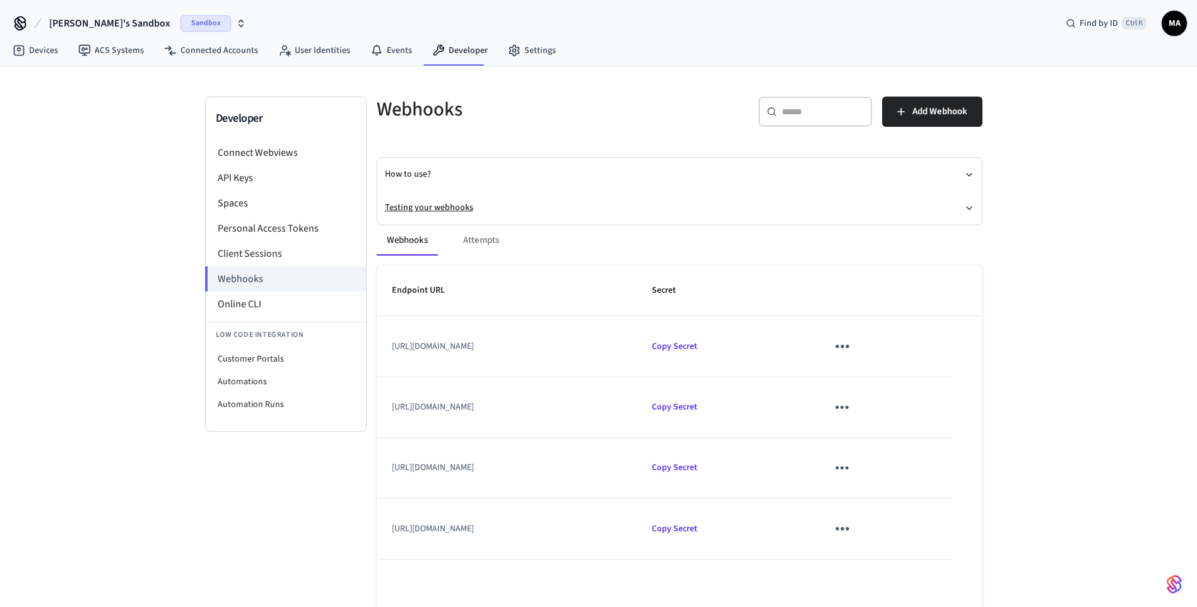
click at [442, 205] on button "Testing your webhooks" at bounding box center [679, 207] width 589 height 33
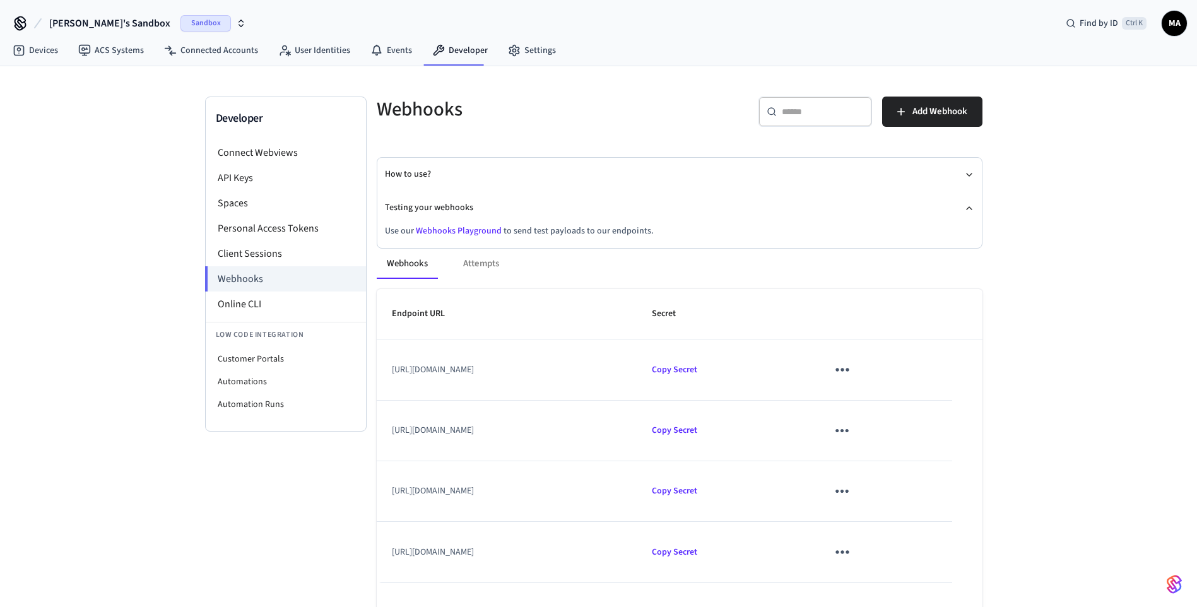
click at [461, 230] on link "Webhooks Playground" at bounding box center [459, 231] width 86 height 13
click at [238, 56] on link "Connected Accounts" at bounding box center [211, 50] width 114 height 23
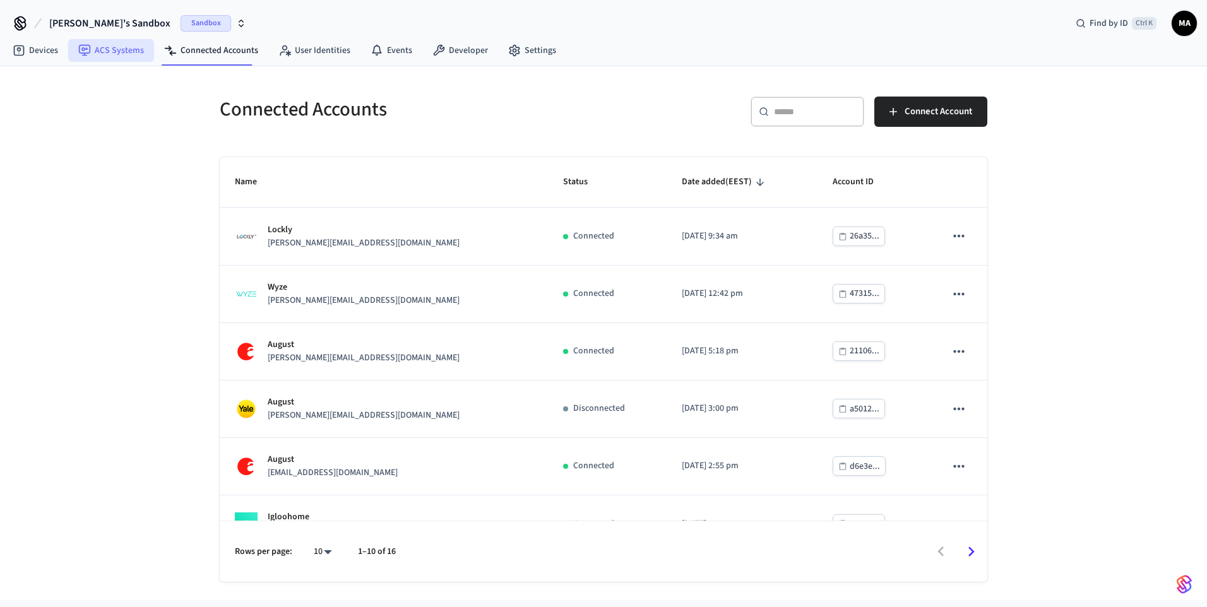
click at [111, 47] on link "ACS Systems" at bounding box center [111, 50] width 86 height 23
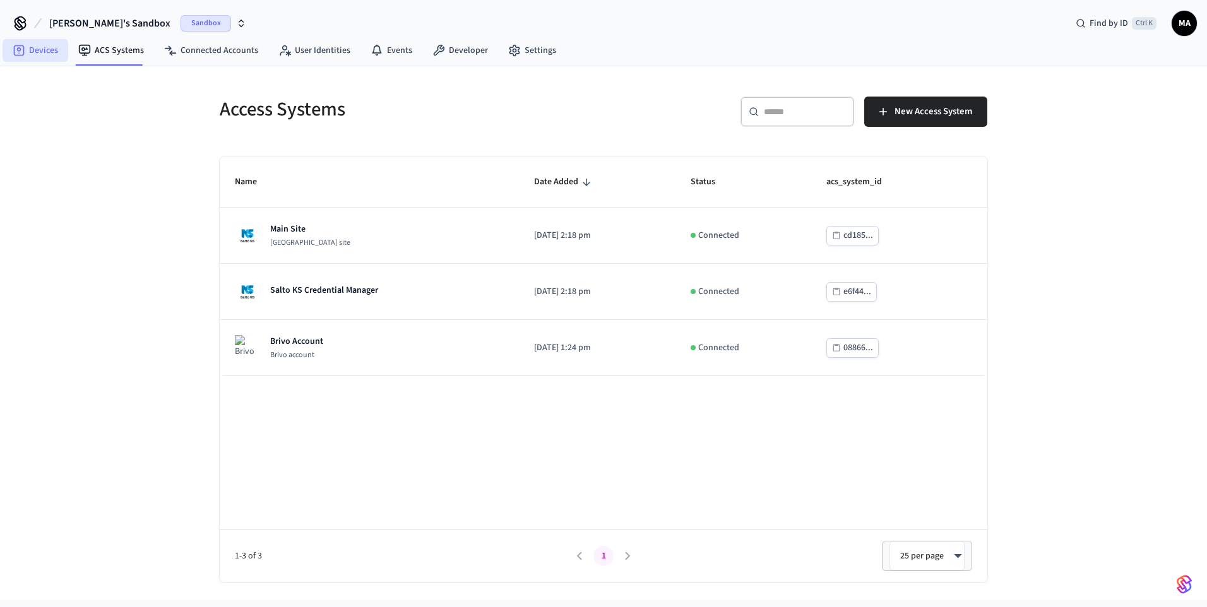
click at [39, 52] on link "Devices" at bounding box center [36, 50] width 66 height 23
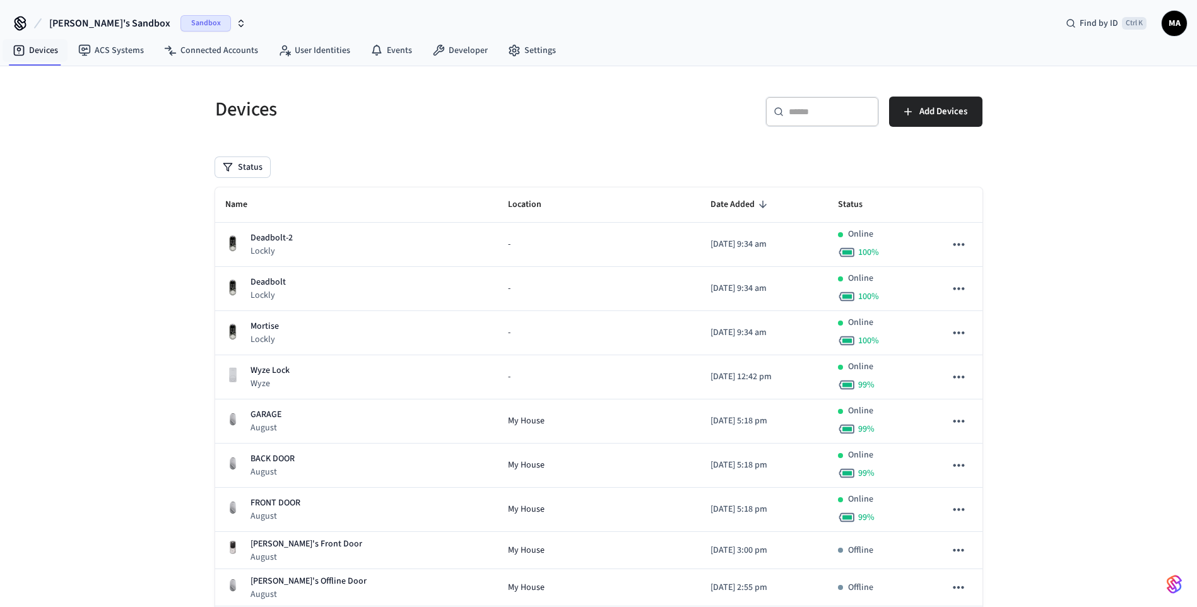
click at [789, 109] on input "text" at bounding box center [830, 111] width 82 height 13
paste input "**********"
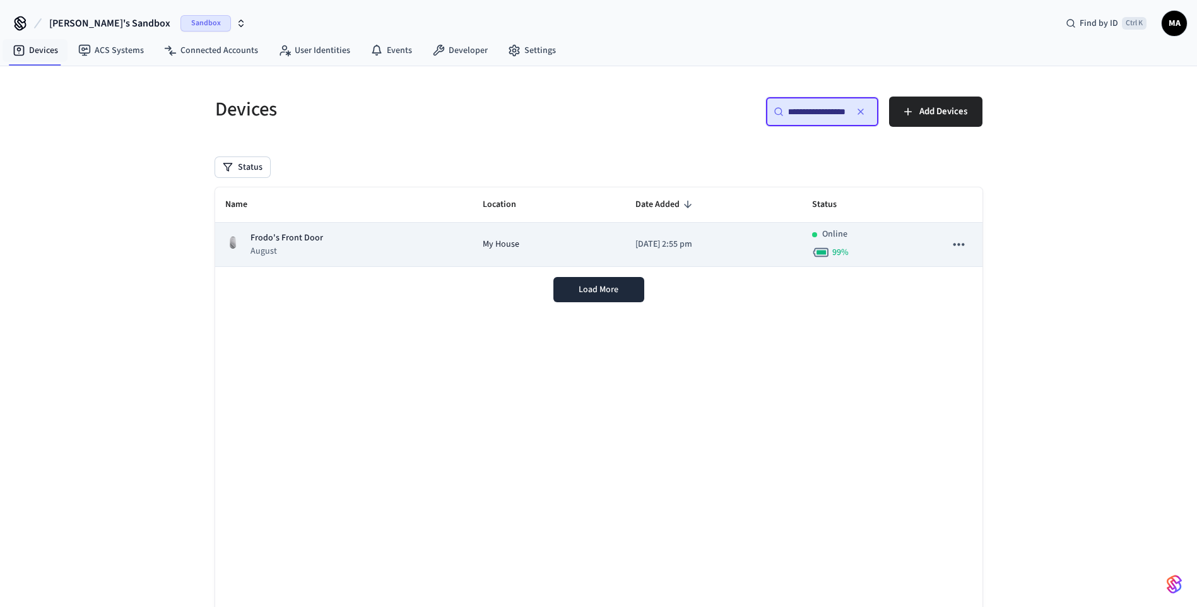
type input "**********"
click at [352, 248] on div "Frodo's Front Door August" at bounding box center [343, 245] width 237 height 26
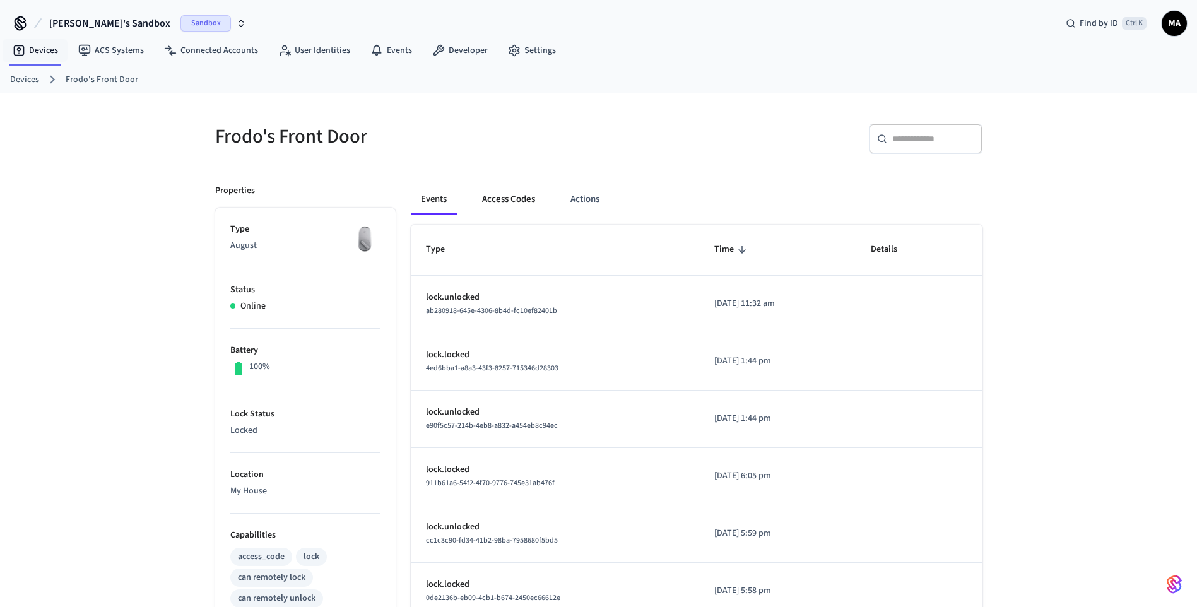
click at [513, 198] on button "Access Codes" at bounding box center [508, 199] width 73 height 30
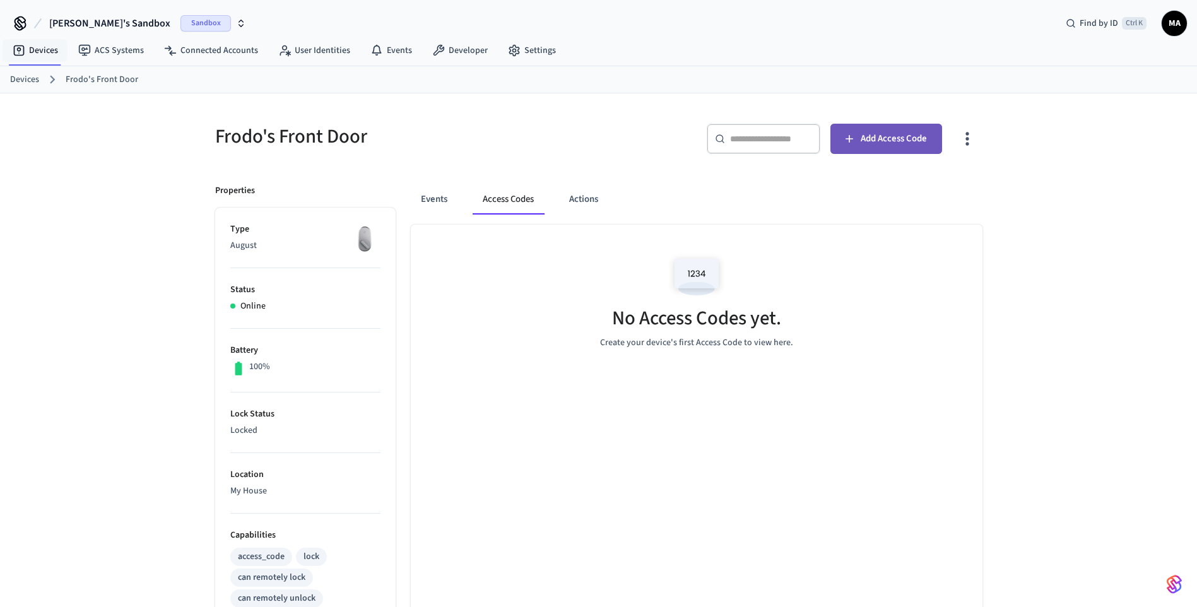
click at [876, 140] on span "Add Access Code" at bounding box center [894, 139] width 66 height 16
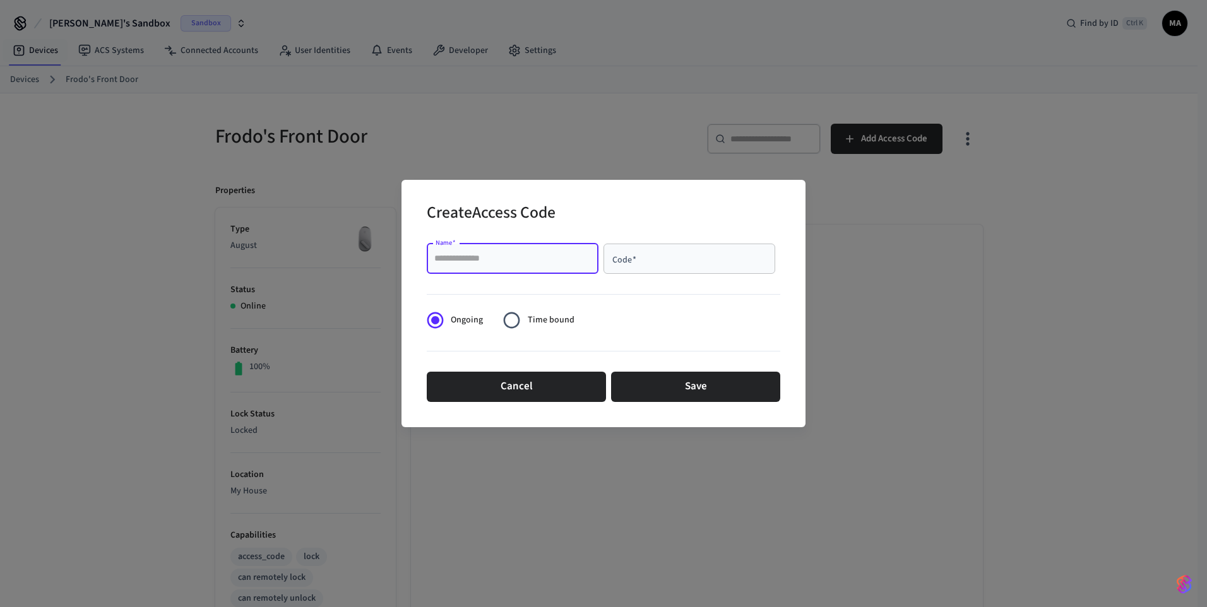
click at [574, 262] on input "Name   *" at bounding box center [512, 258] width 157 height 13
type input "**********"
click at [660, 271] on div "Code   *" at bounding box center [689, 259] width 172 height 30
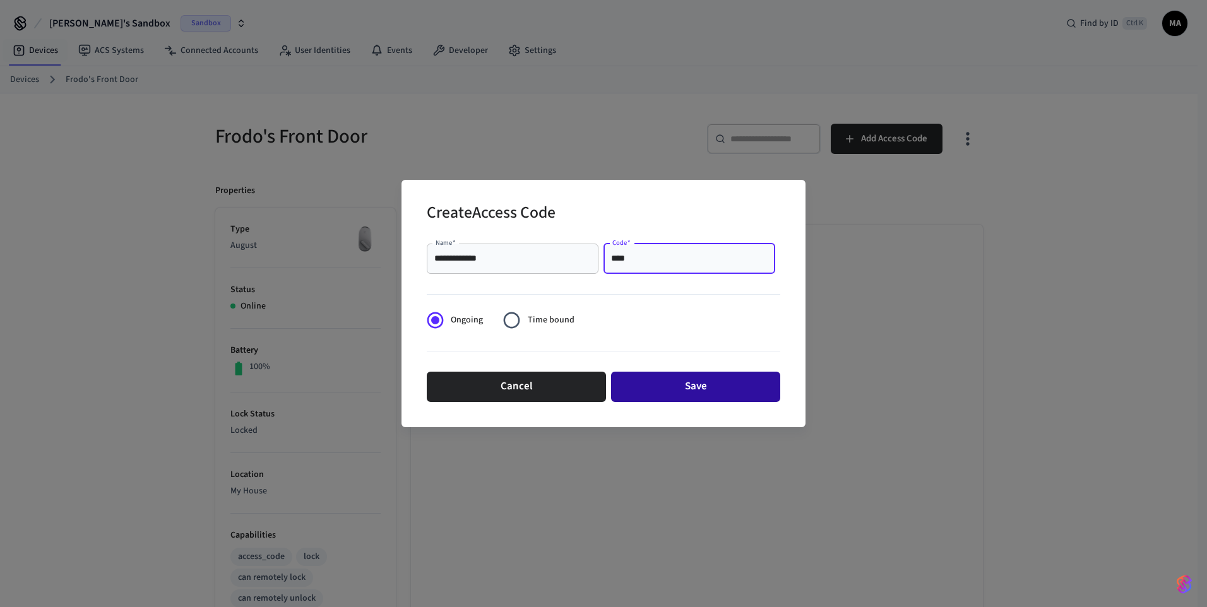
type input "****"
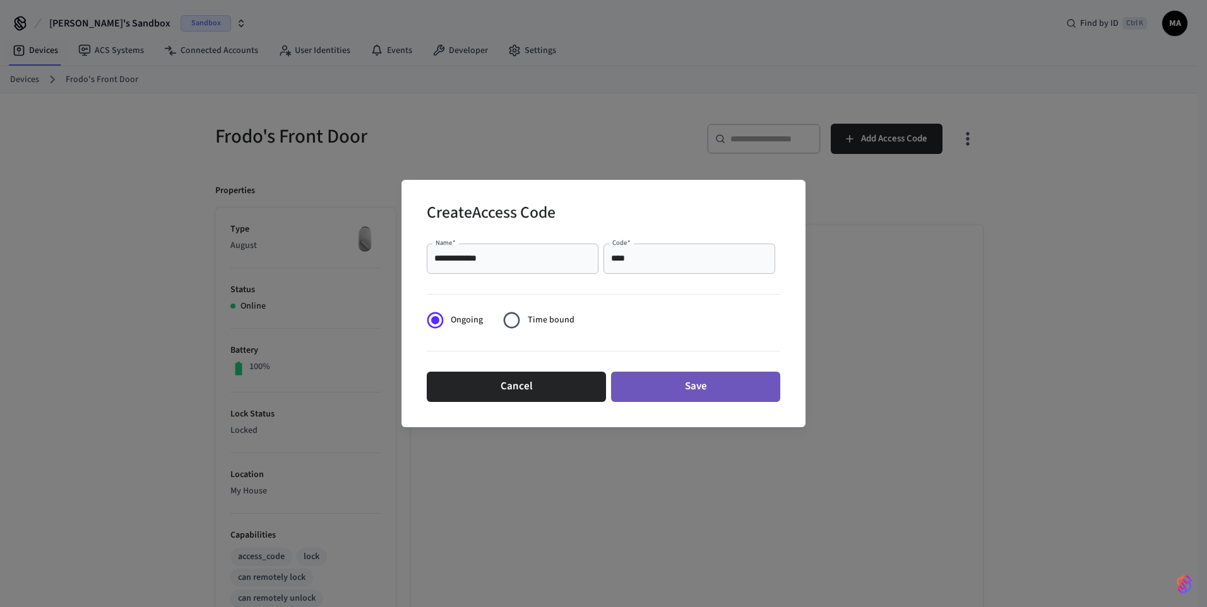
click at [667, 381] on button "Save" at bounding box center [695, 387] width 169 height 30
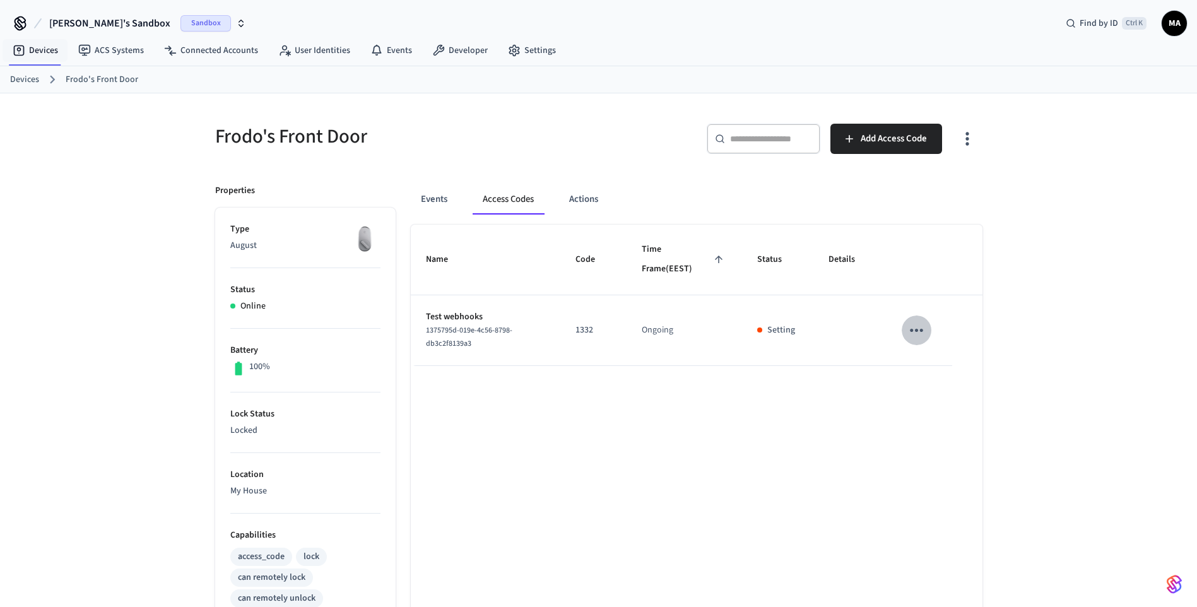
click at [920, 333] on icon "sticky table" at bounding box center [917, 331] width 20 height 20
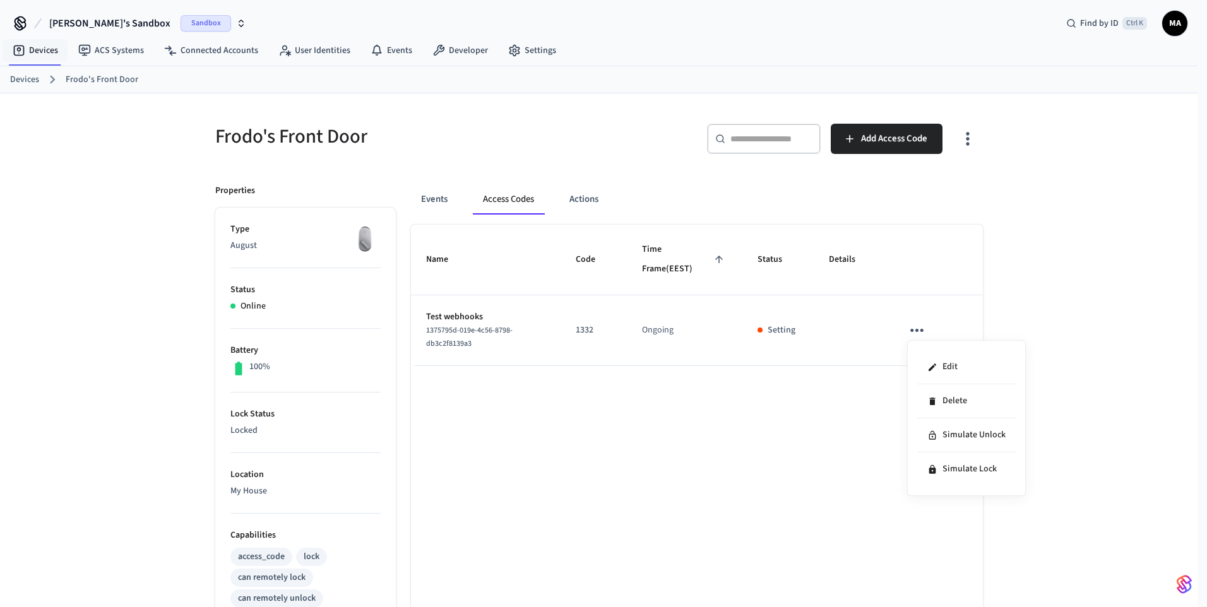
click at [824, 429] on div at bounding box center [603, 303] width 1207 height 607
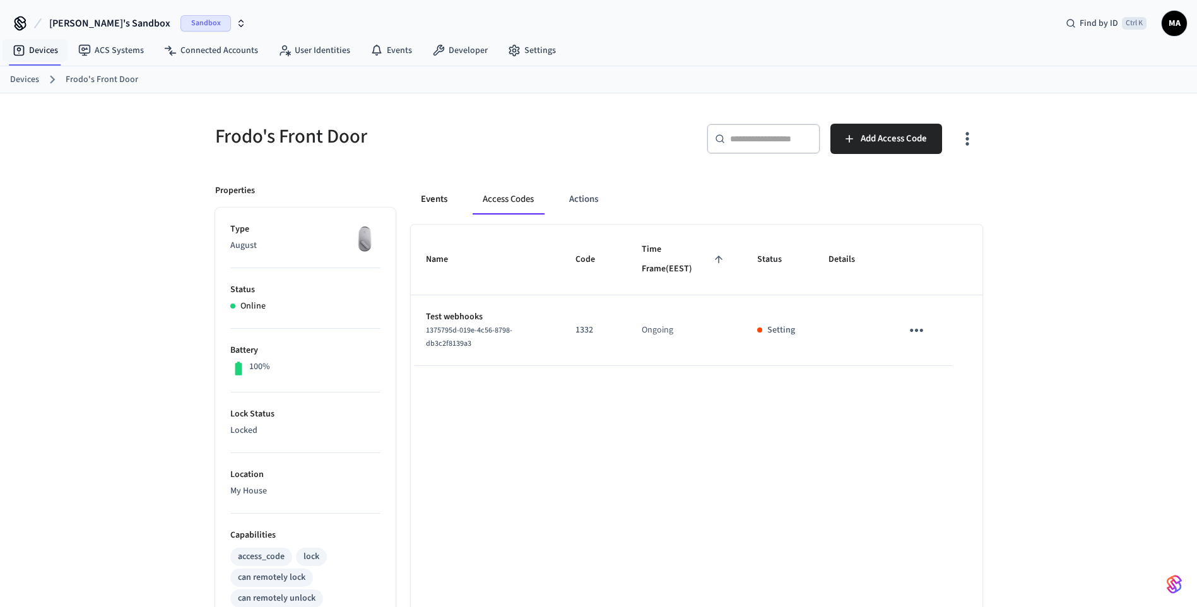
click at [429, 199] on button "Events" at bounding box center [434, 199] width 47 height 30
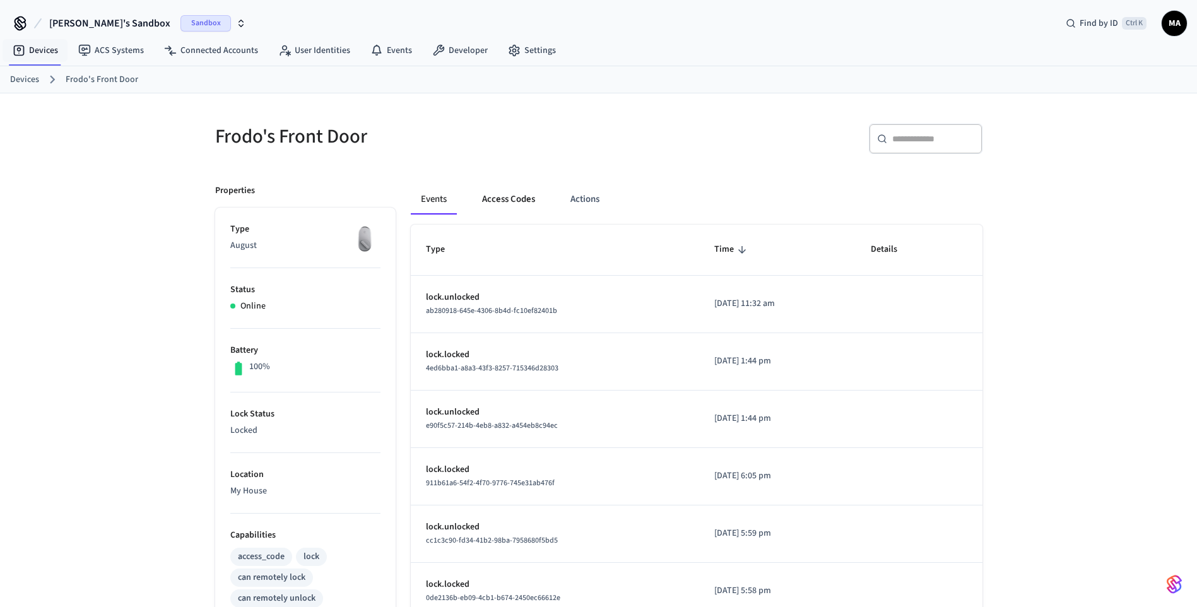
click at [502, 199] on button "Access Codes" at bounding box center [508, 199] width 73 height 30
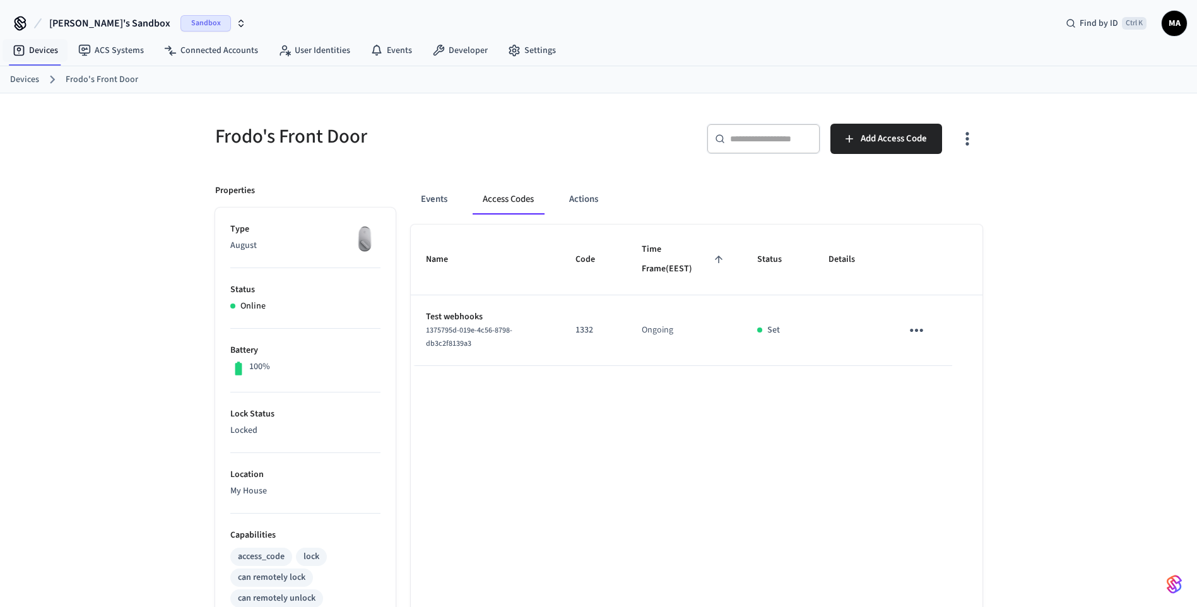
click at [644, 389] on div "Name Code Time Frame (EEST) Status Details Test webhooks 1375795d-019e-4c56-879…" at bounding box center [697, 612] width 572 height 774
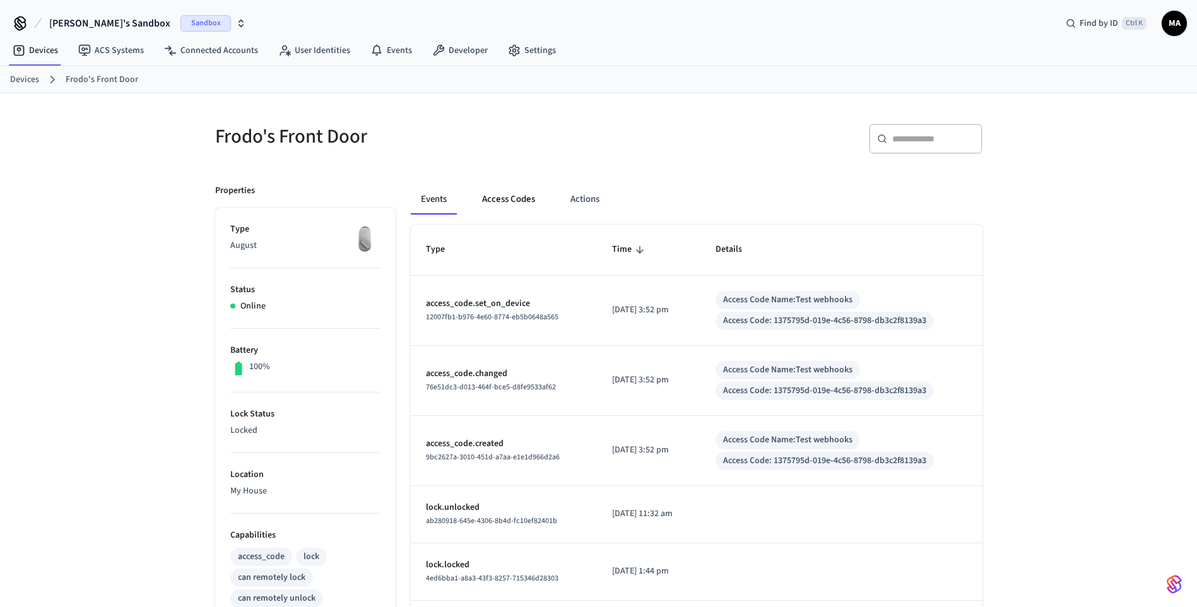
click at [526, 208] on button "Access Codes" at bounding box center [508, 199] width 73 height 30
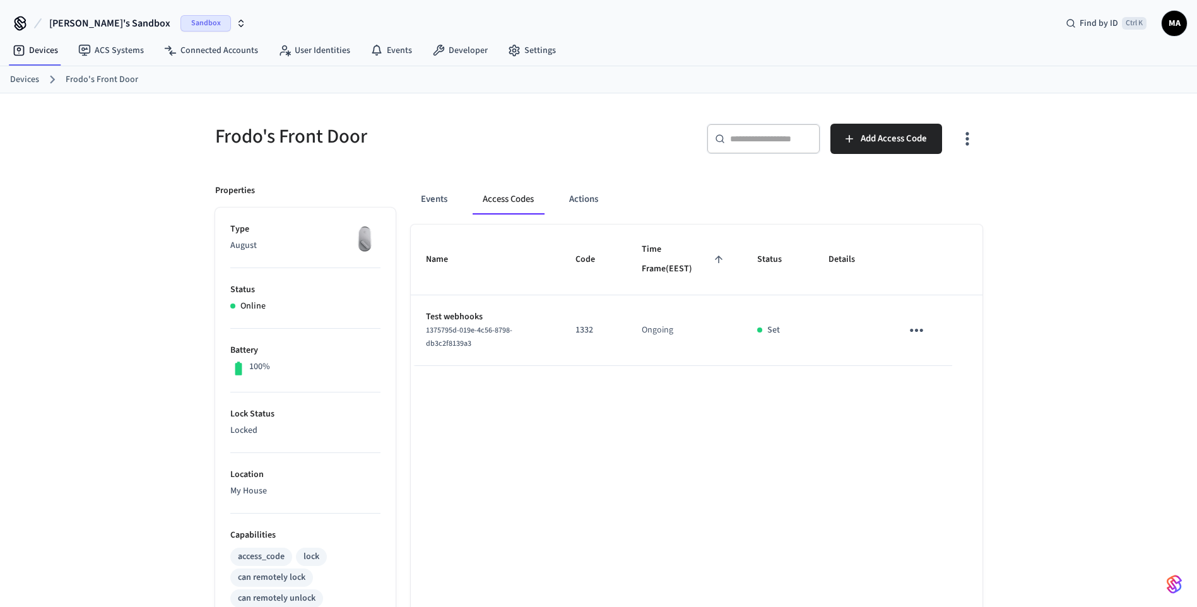
click at [916, 332] on icon "sticky table" at bounding box center [917, 331] width 20 height 20
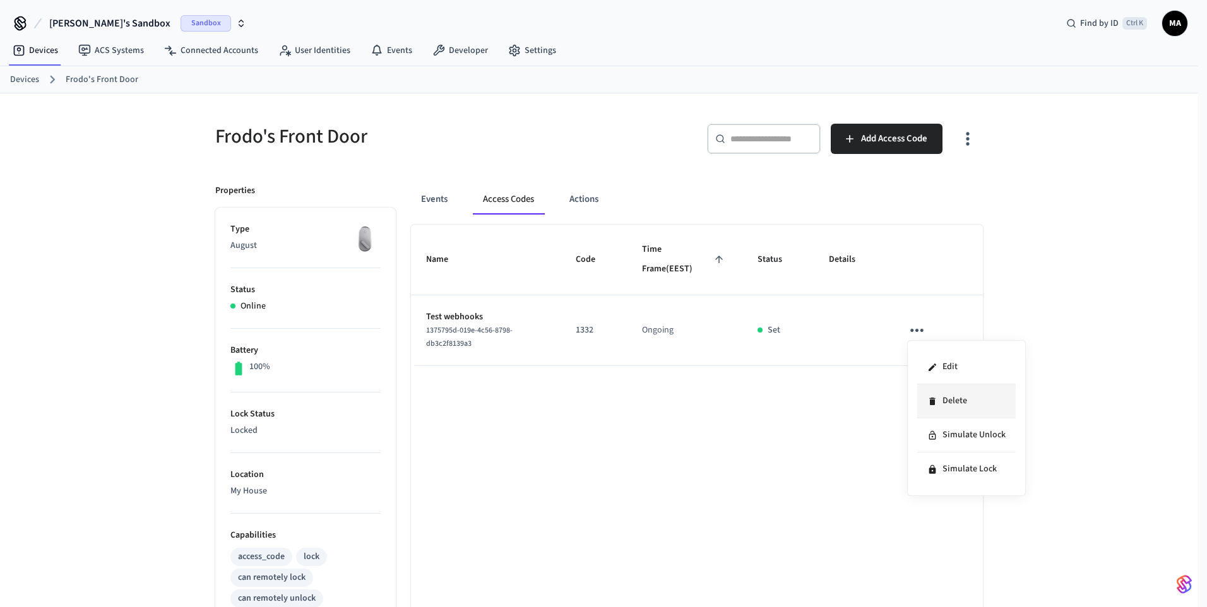
click at [955, 399] on li "Delete" at bounding box center [966, 401] width 98 height 34
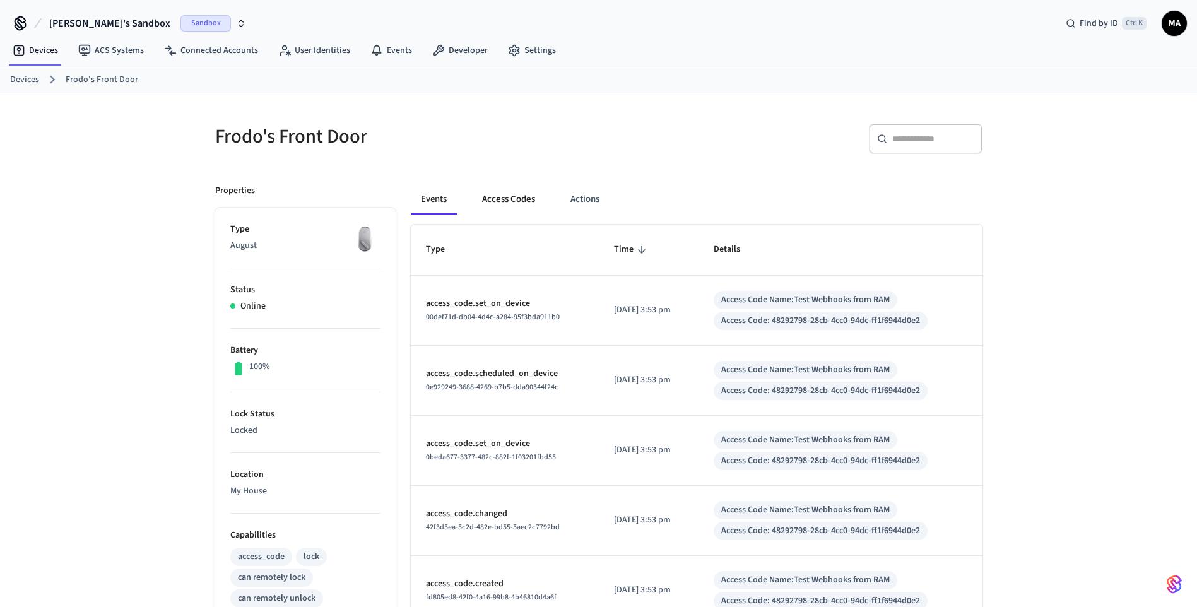
click at [507, 206] on button "Access Codes" at bounding box center [508, 199] width 73 height 30
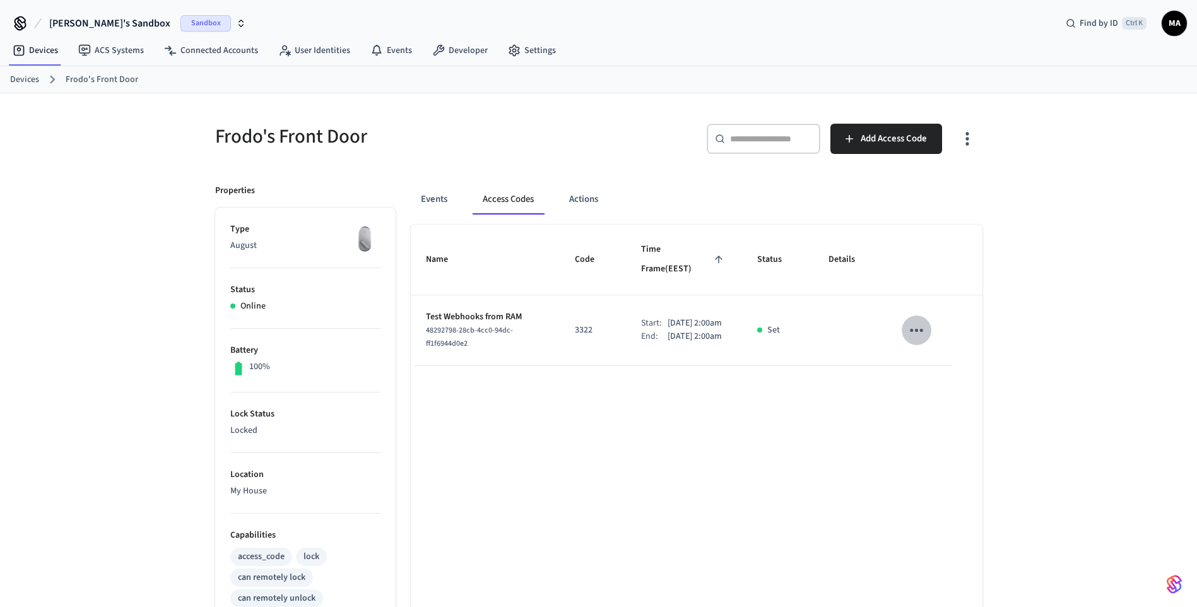
click at [919, 324] on icon "sticky table" at bounding box center [917, 331] width 20 height 20
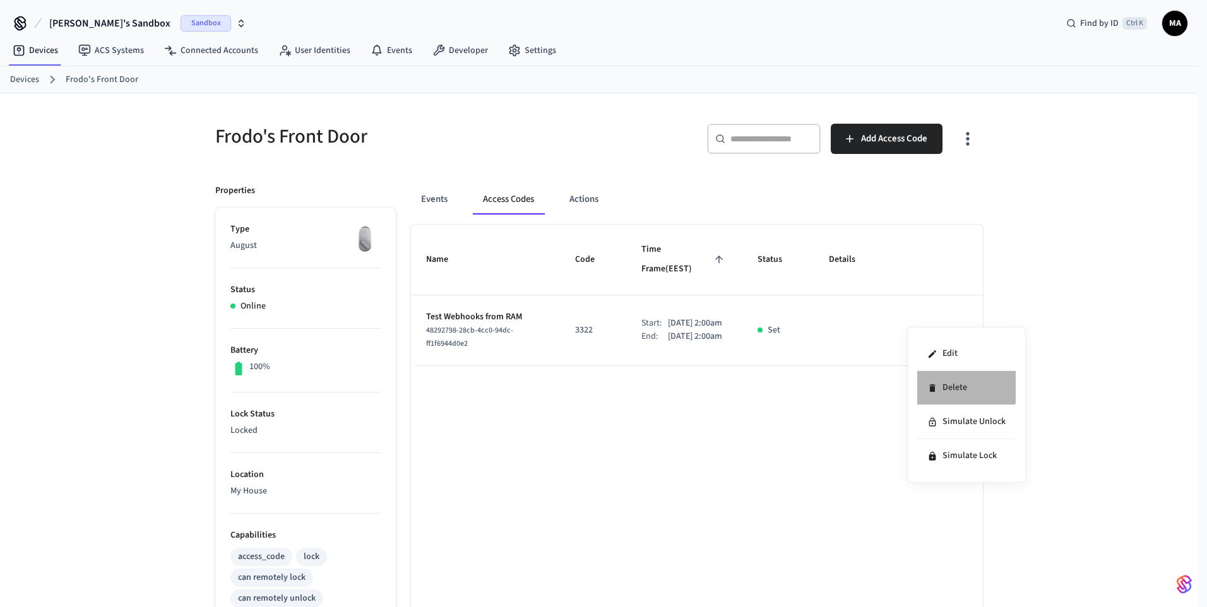
click at [958, 383] on li "Delete" at bounding box center [966, 388] width 98 height 34
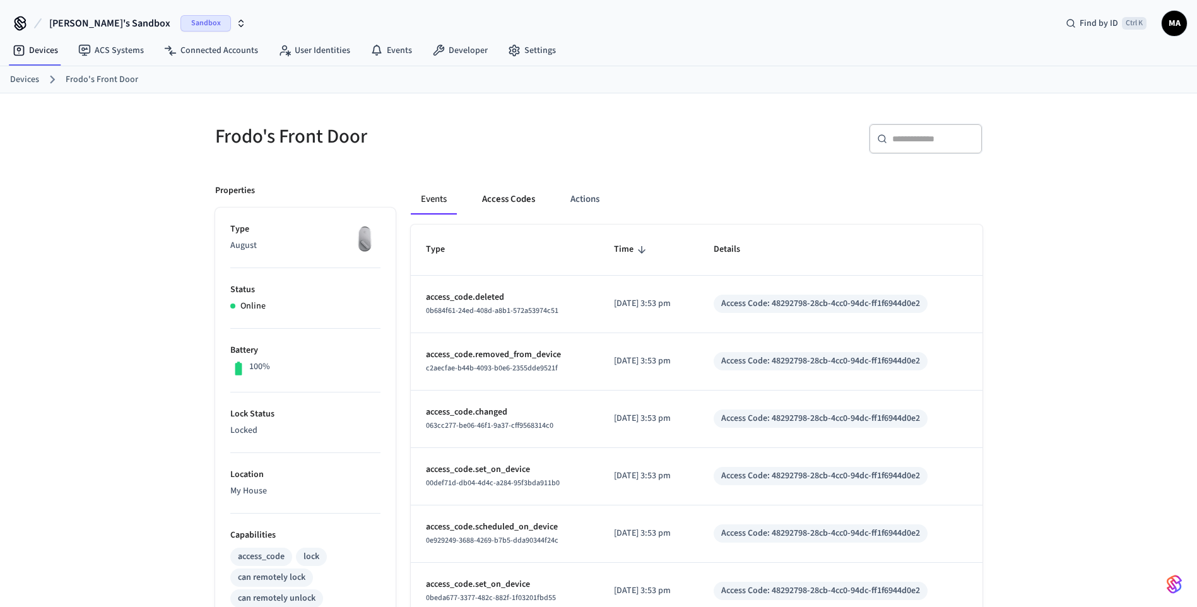
click at [523, 197] on button "Access Codes" at bounding box center [508, 199] width 73 height 30
